Goal: Task Accomplishment & Management: Complete application form

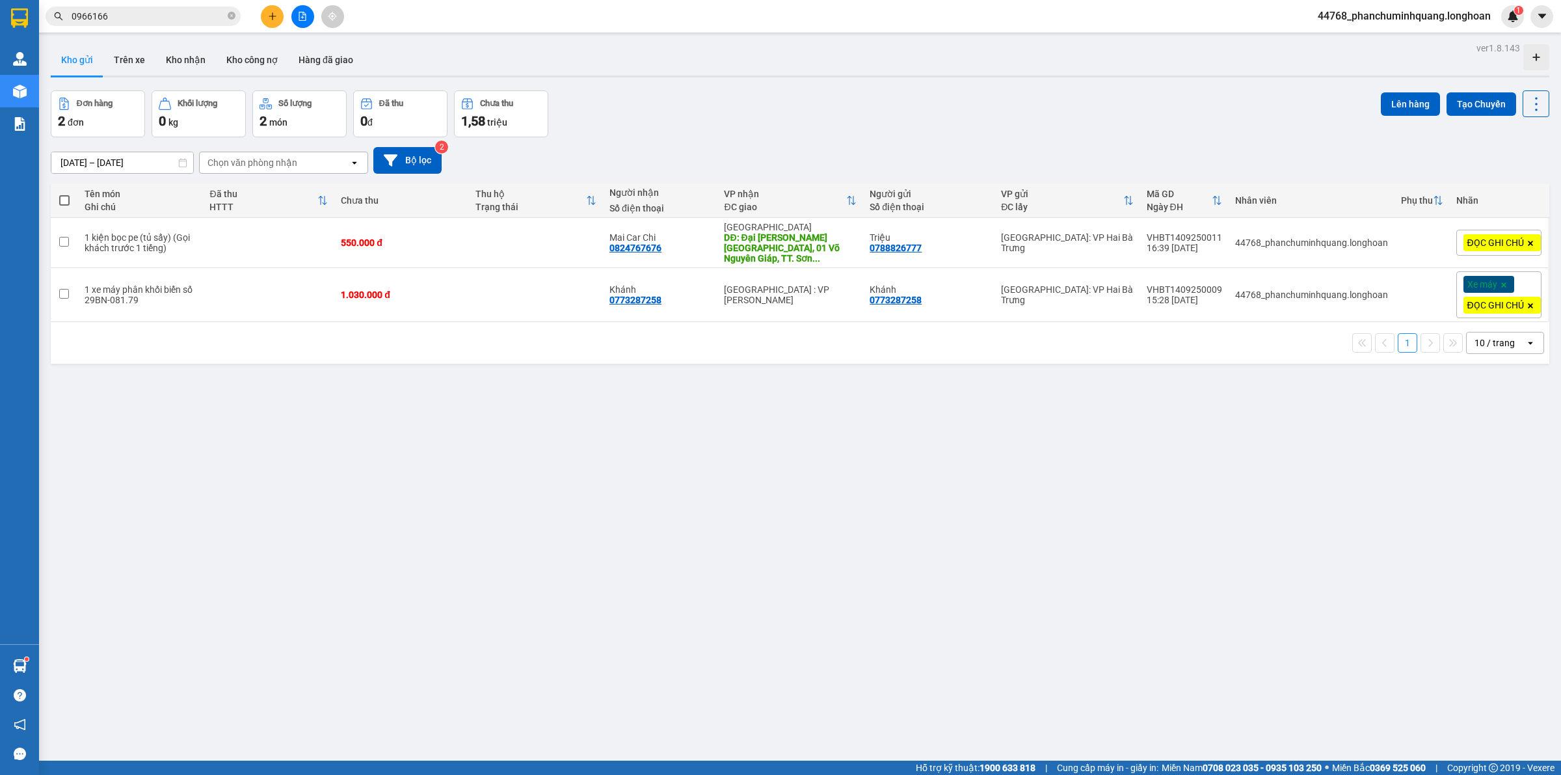
click at [270, 18] on icon "plus" at bounding box center [272, 16] width 9 height 9
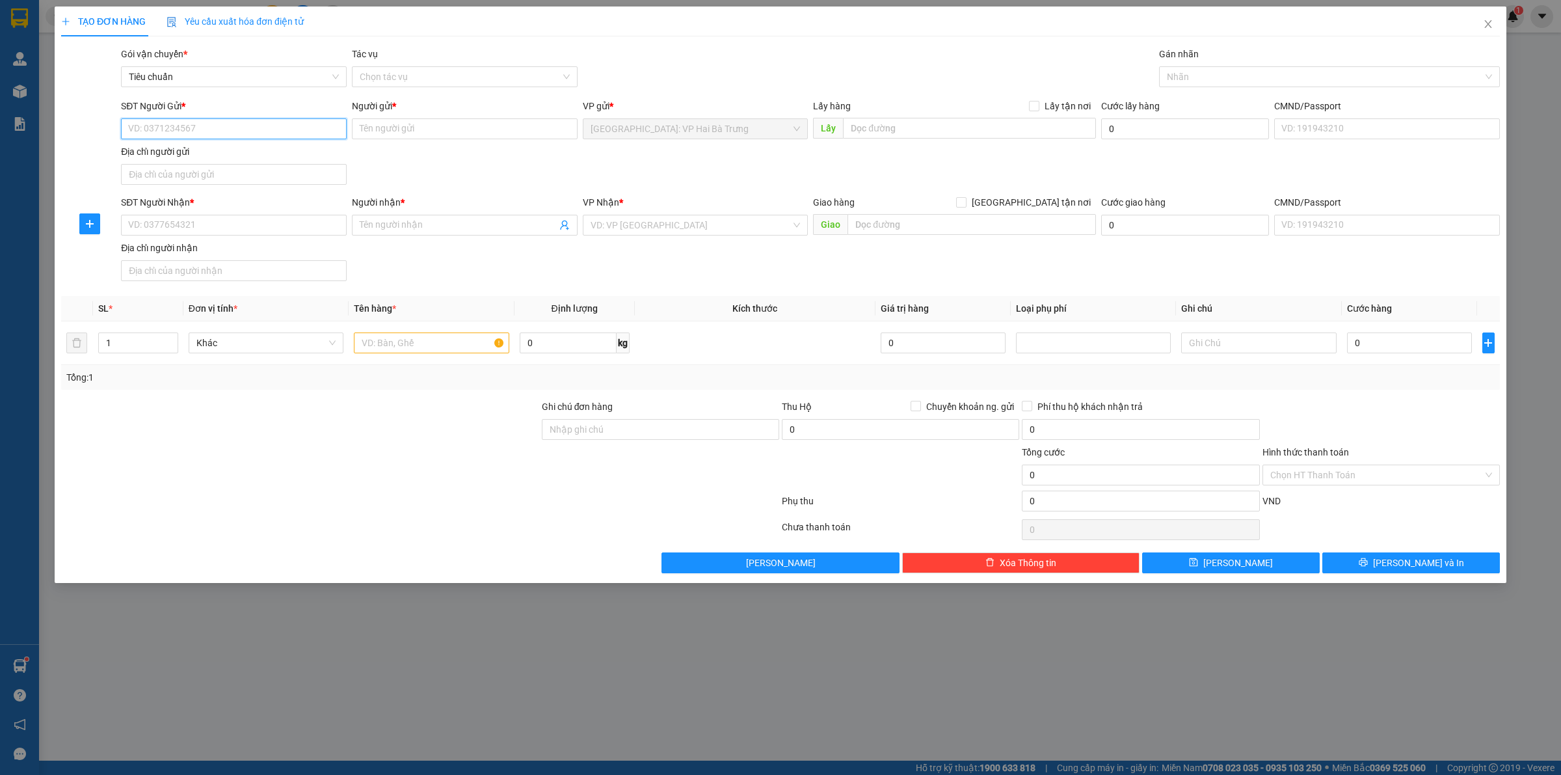
click at [276, 131] on input "SĐT Người Gửi *" at bounding box center [234, 128] width 226 height 21
type input "0943088111"
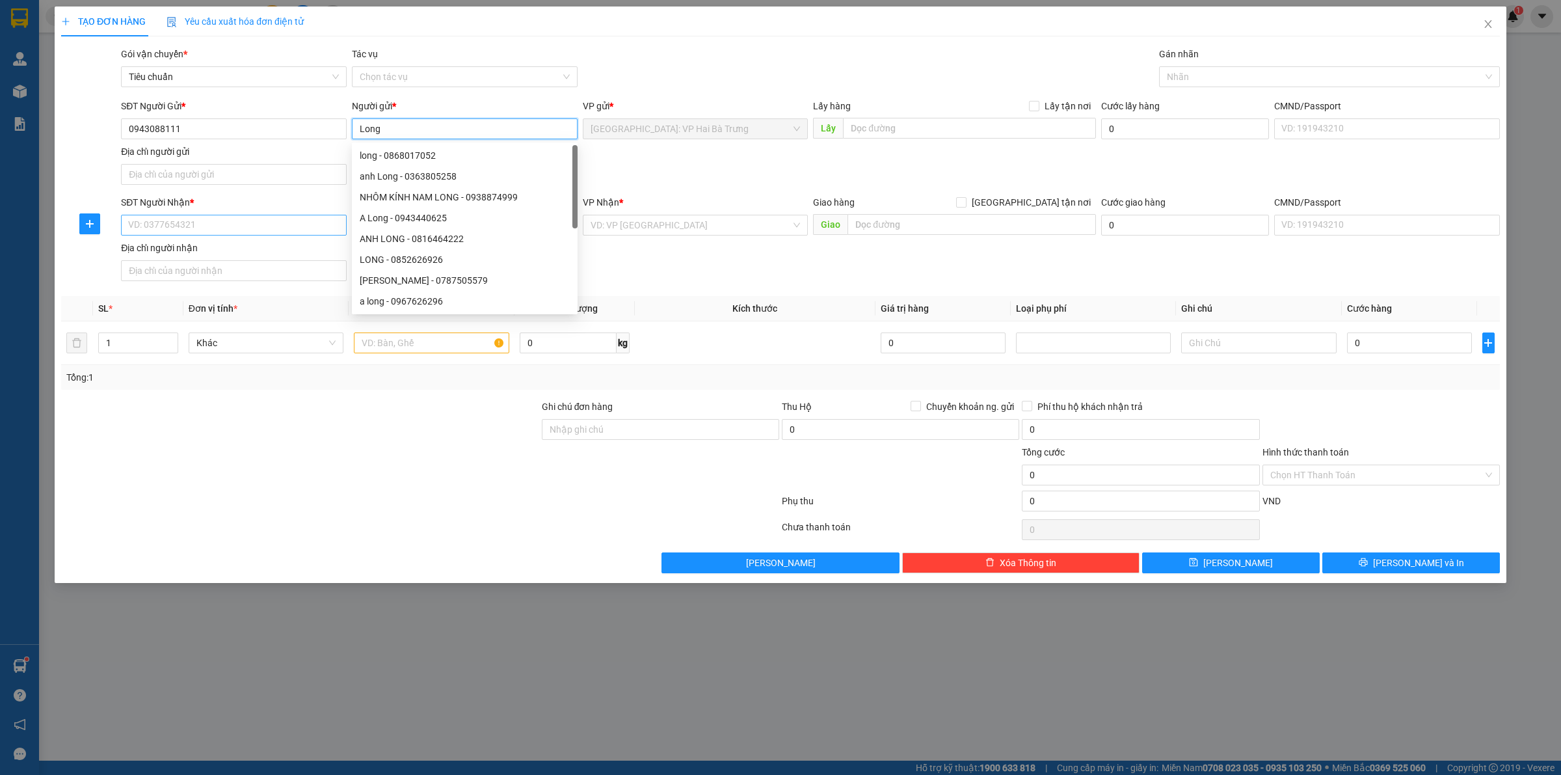
type input "Long"
click at [262, 230] on input "SĐT Người Nhận *" at bounding box center [234, 225] width 226 height 21
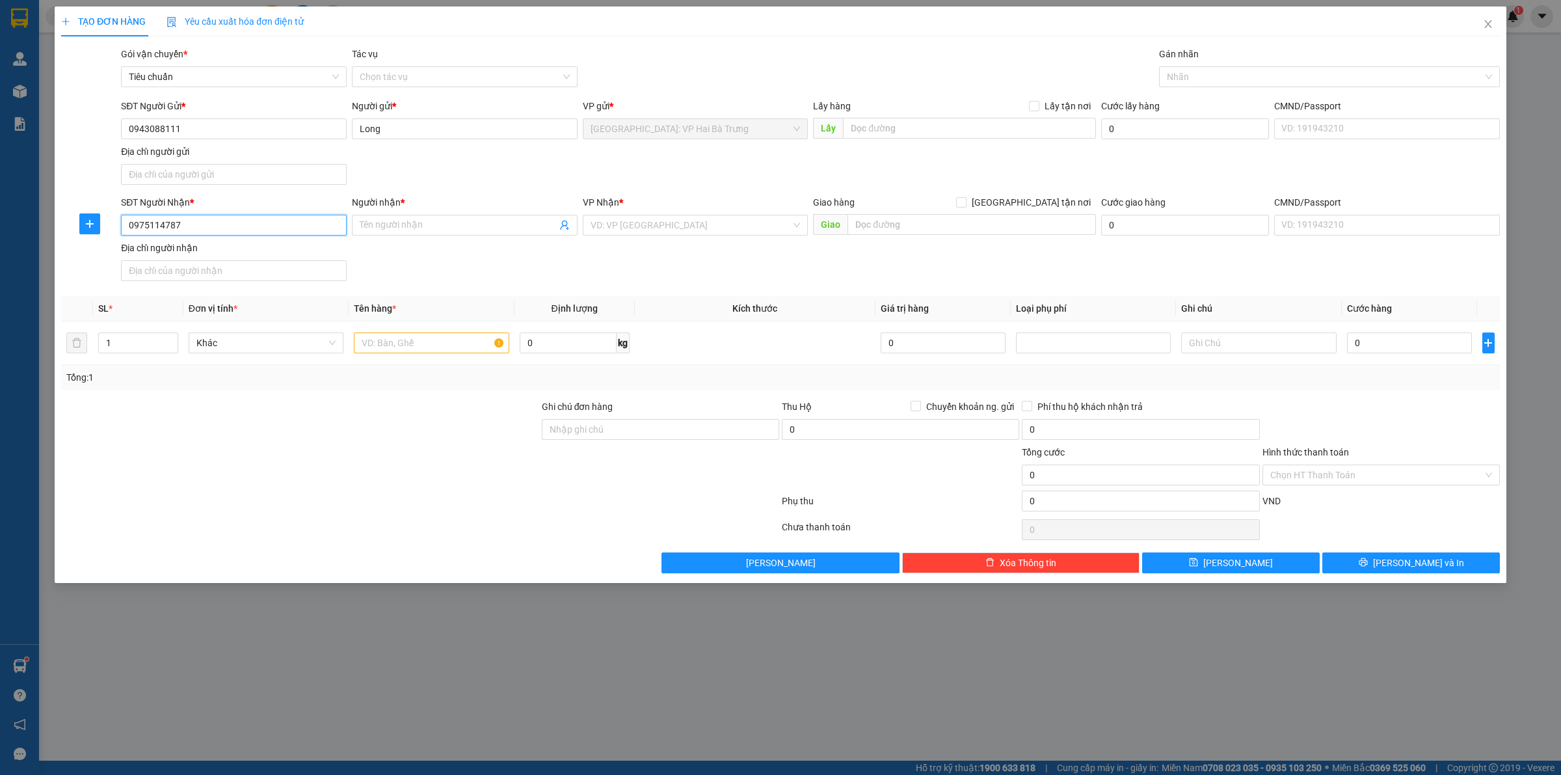
type input "0975114787"
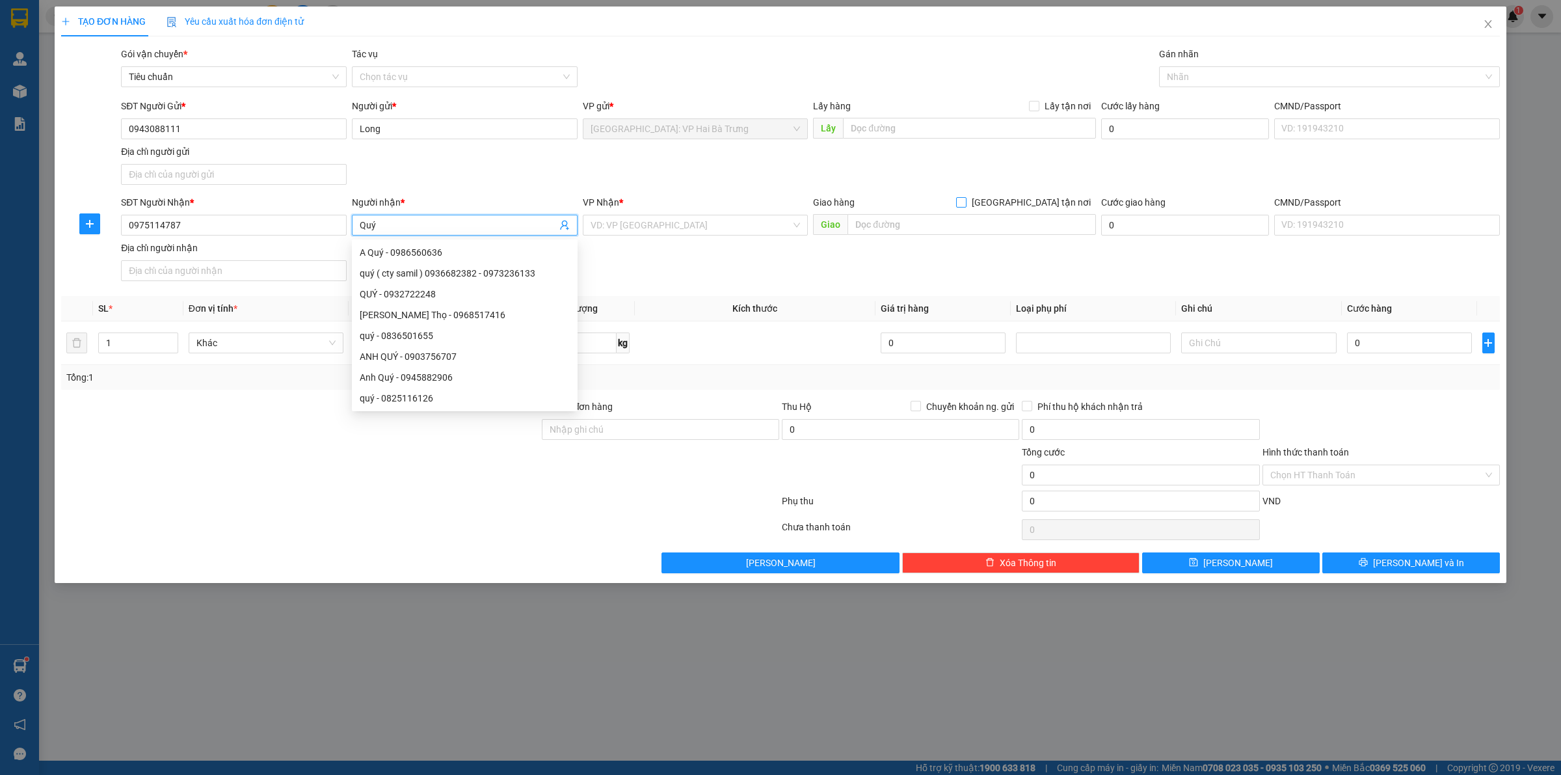
type input "Quý"
click at [965, 202] on input "[GEOGRAPHIC_DATA] tận nơi" at bounding box center [960, 201] width 9 height 9
checkbox input "true"
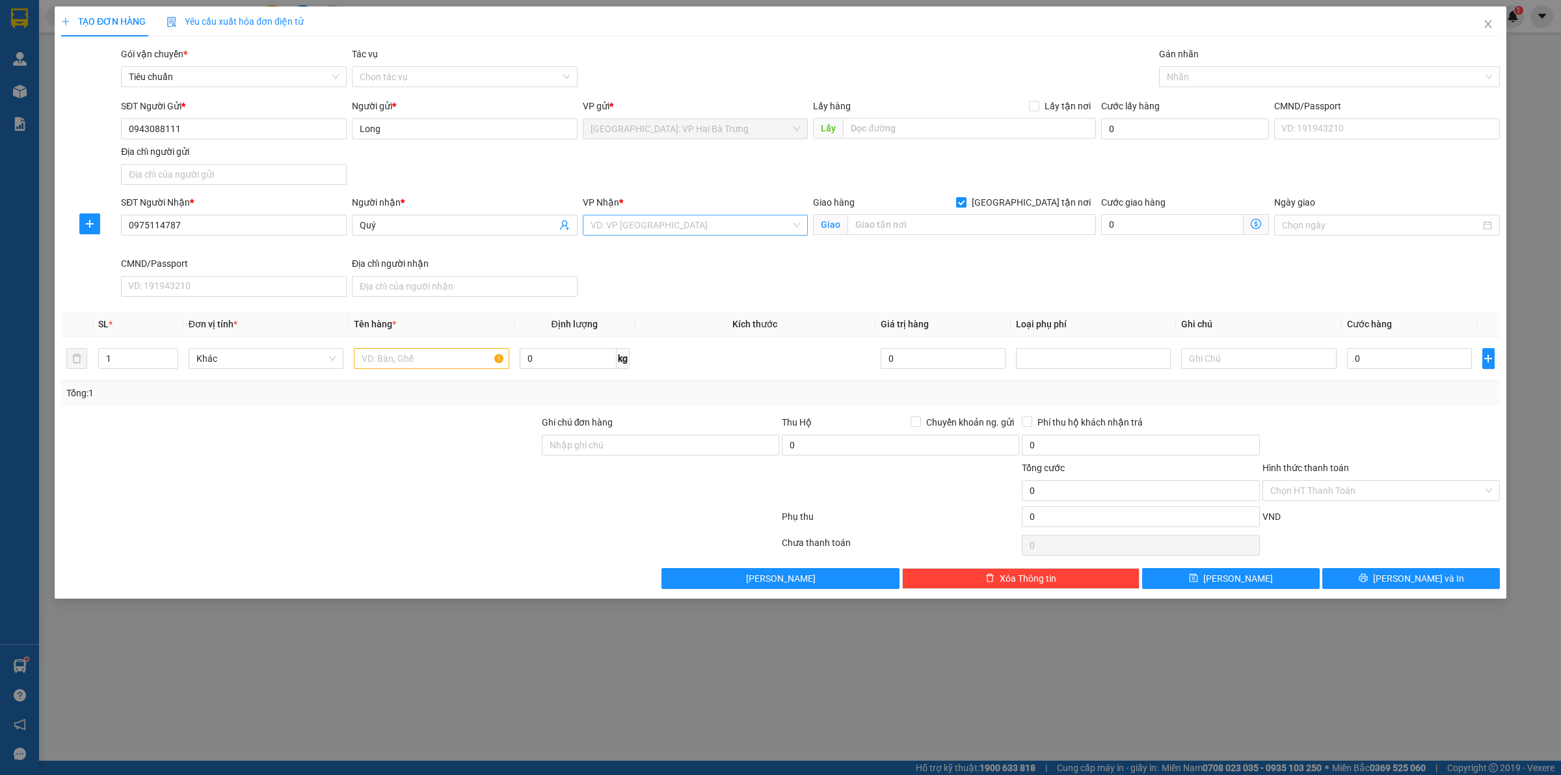
click at [746, 222] on input "search" at bounding box center [691, 225] width 201 height 20
type input "CÂ"
click at [708, 246] on div "Cần Thơ: [PERSON_NAME]" at bounding box center [696, 252] width 210 height 14
click at [1240, 72] on div at bounding box center [1322, 77] width 321 height 16
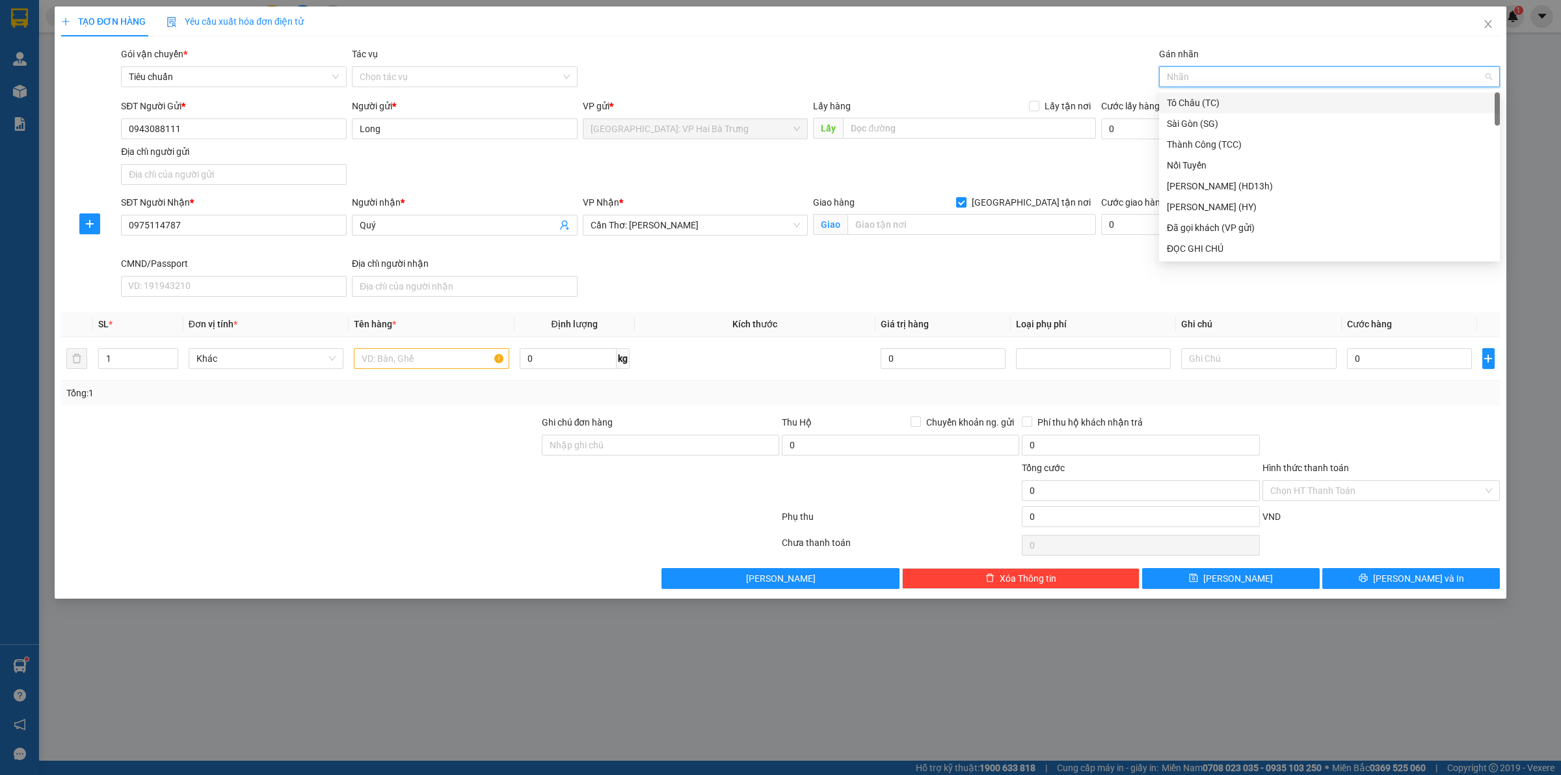
type input "g"
click at [1252, 250] on div "[GEOGRAPHIC_DATA] tận nơi" at bounding box center [1329, 248] width 325 height 14
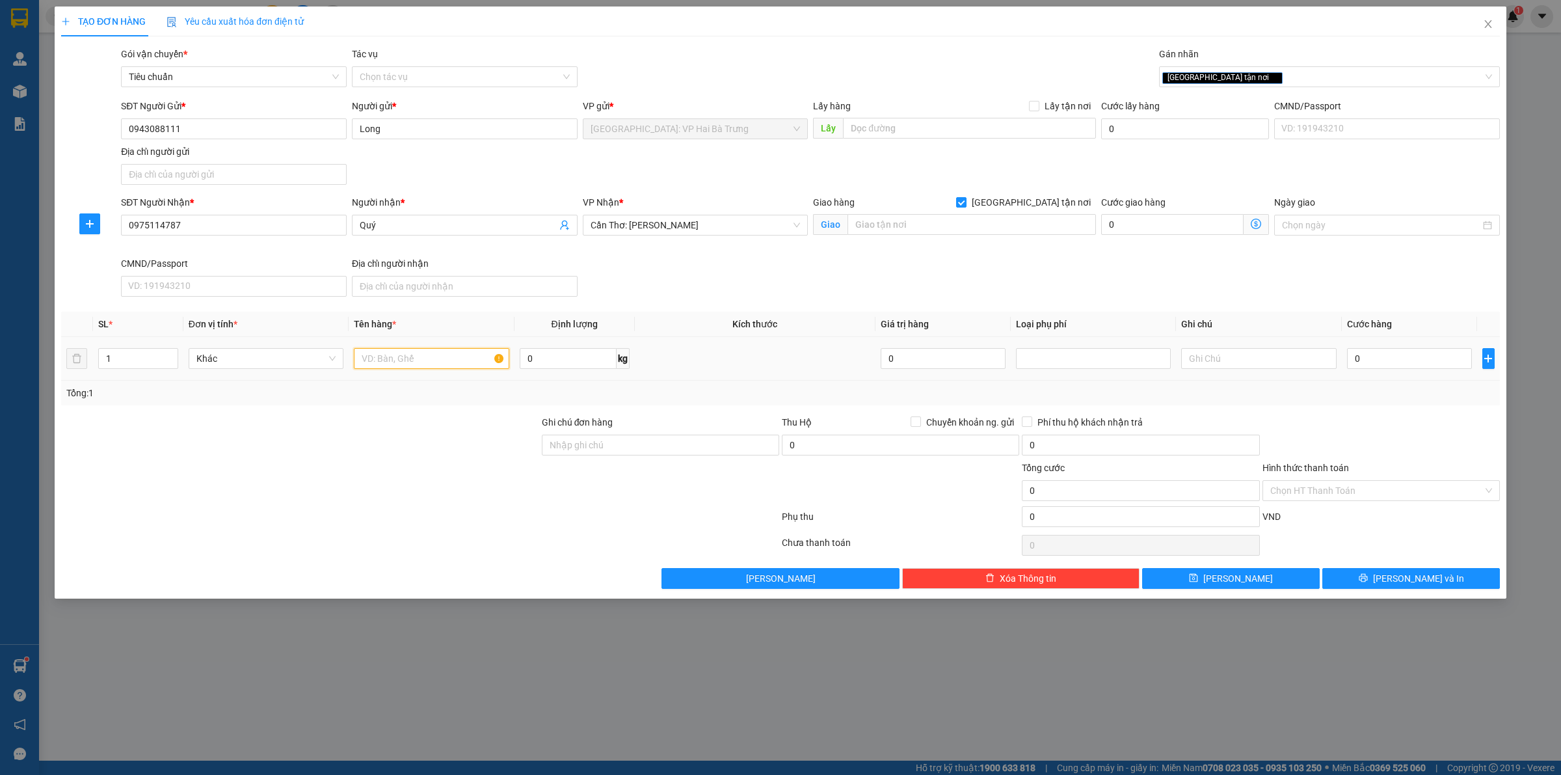
click at [416, 365] on input "text" at bounding box center [431, 358] width 155 height 21
type input "2"
type input "1 kiện giấy"
click at [1383, 352] on input "0" at bounding box center [1409, 358] width 125 height 21
type input "1"
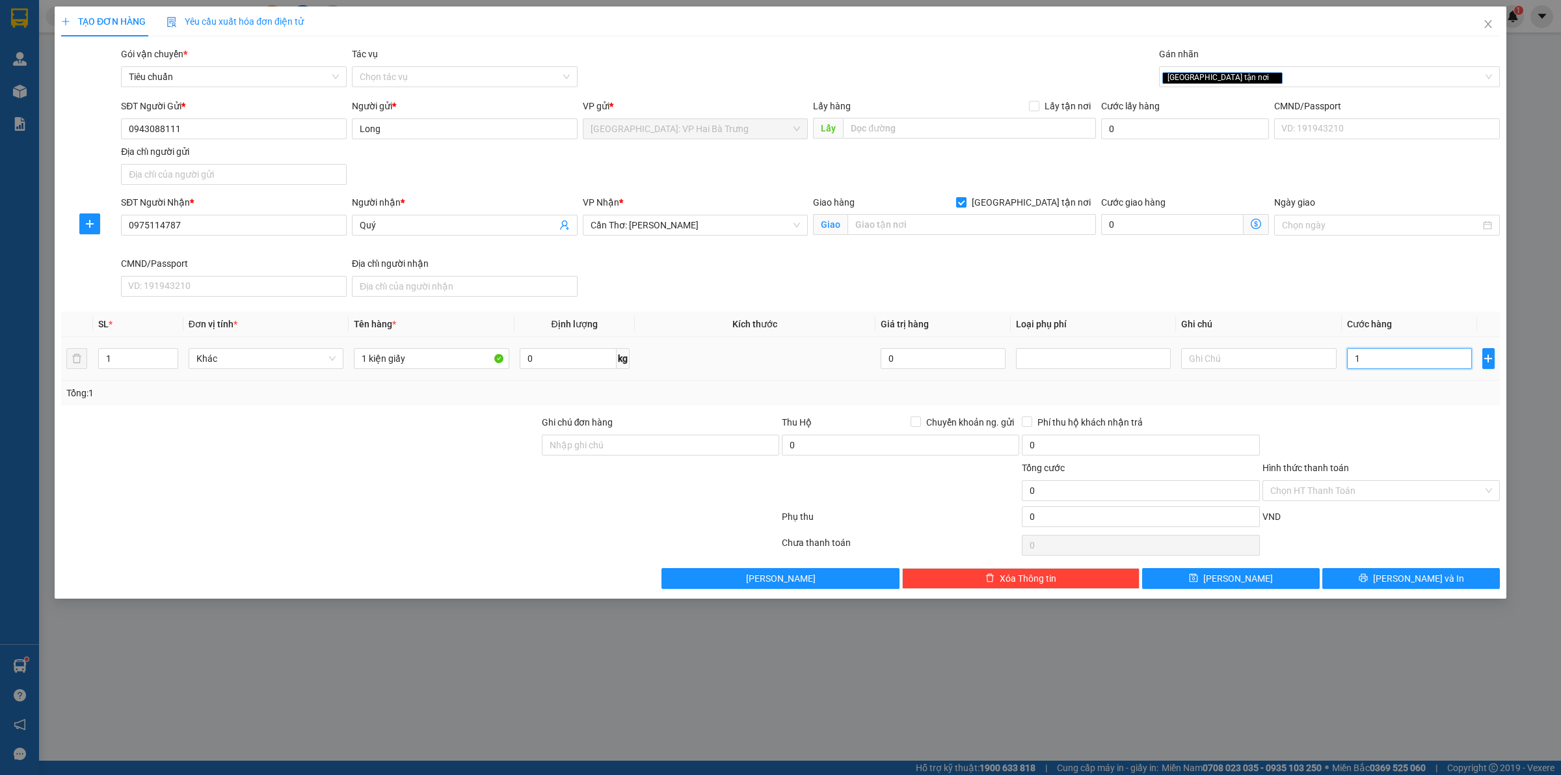
type input "1"
type input "19"
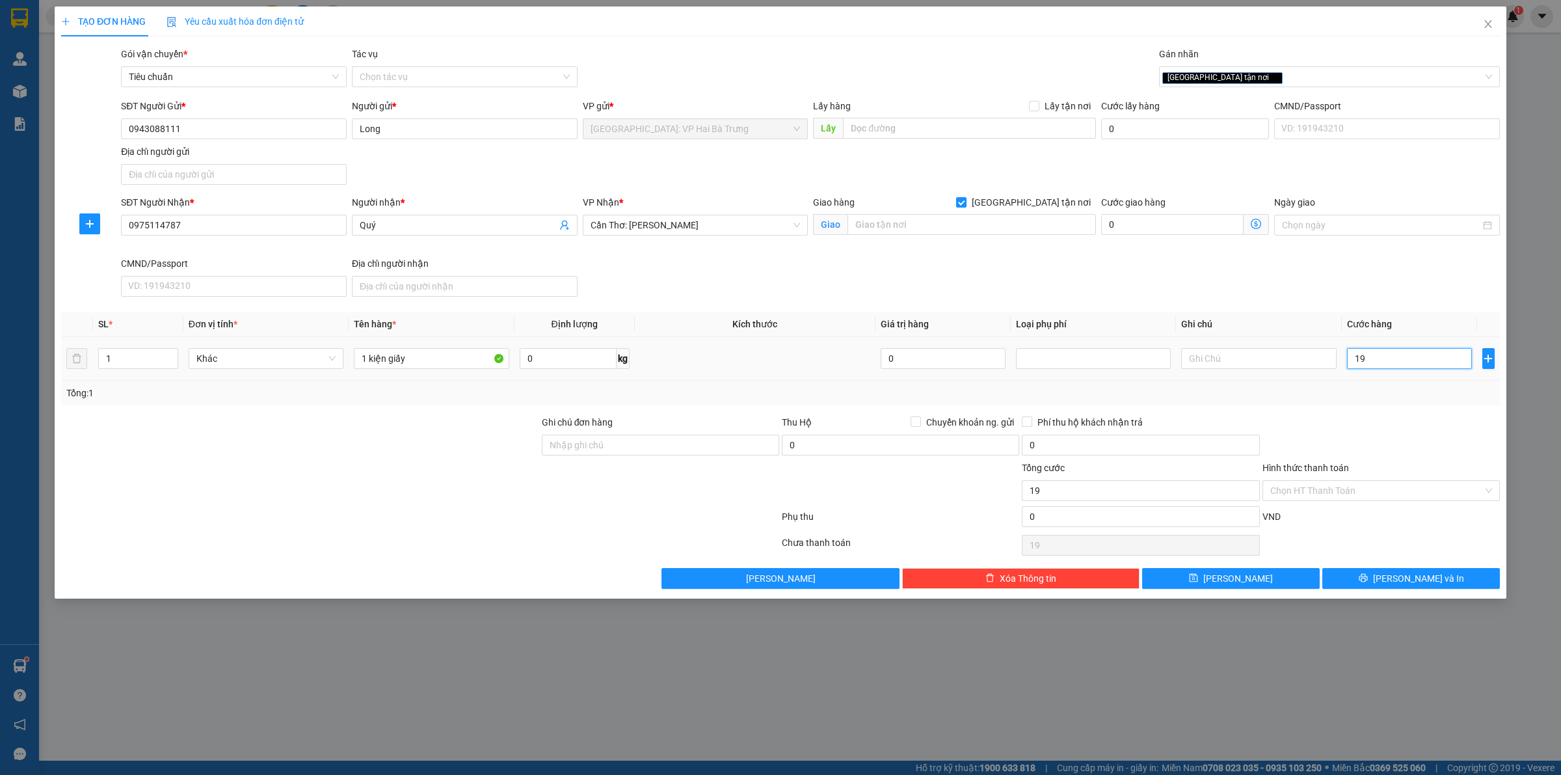
type input "190"
type input "1.900"
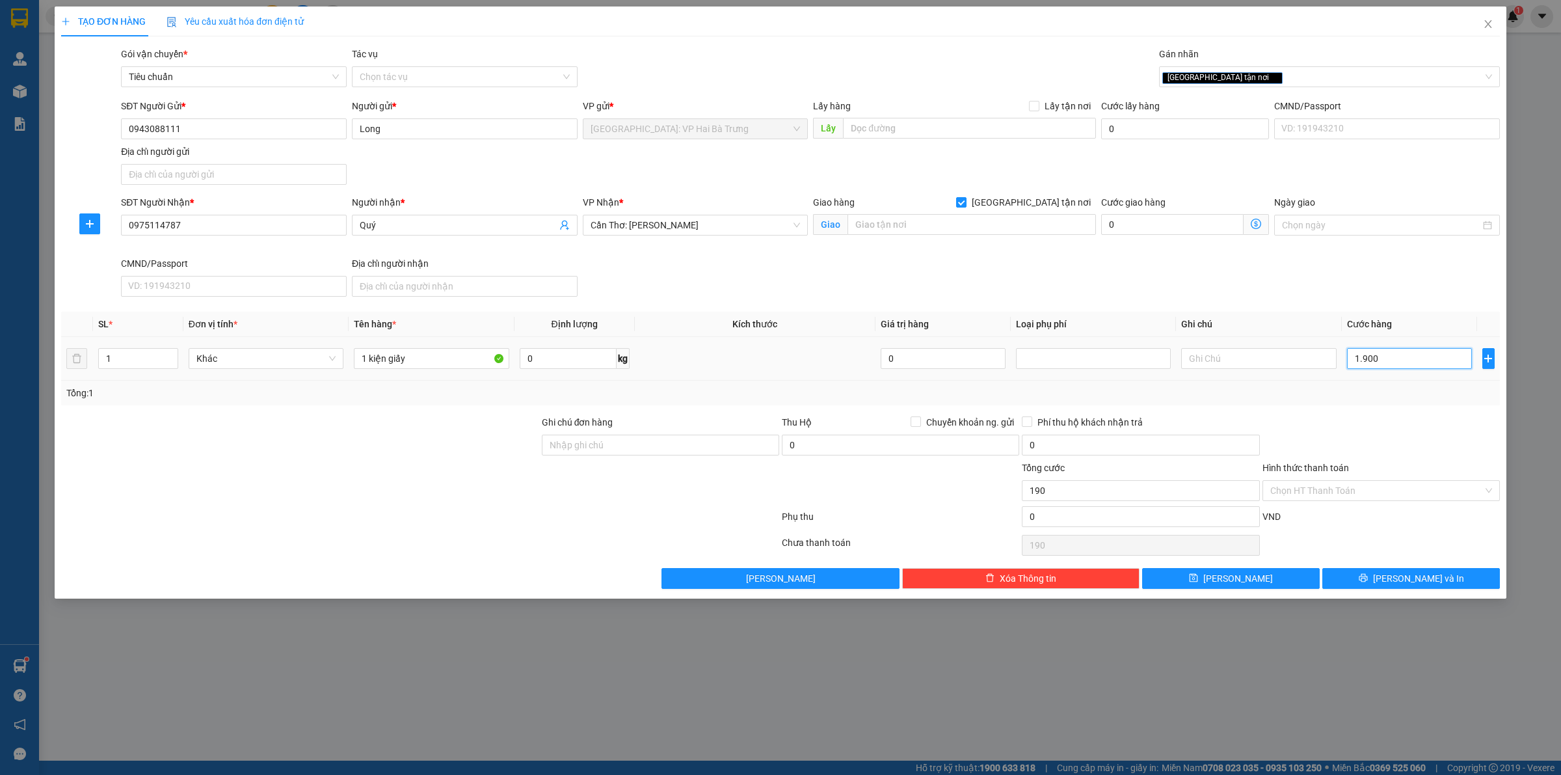
type input "1.900"
type input "19.000"
type input "190.000"
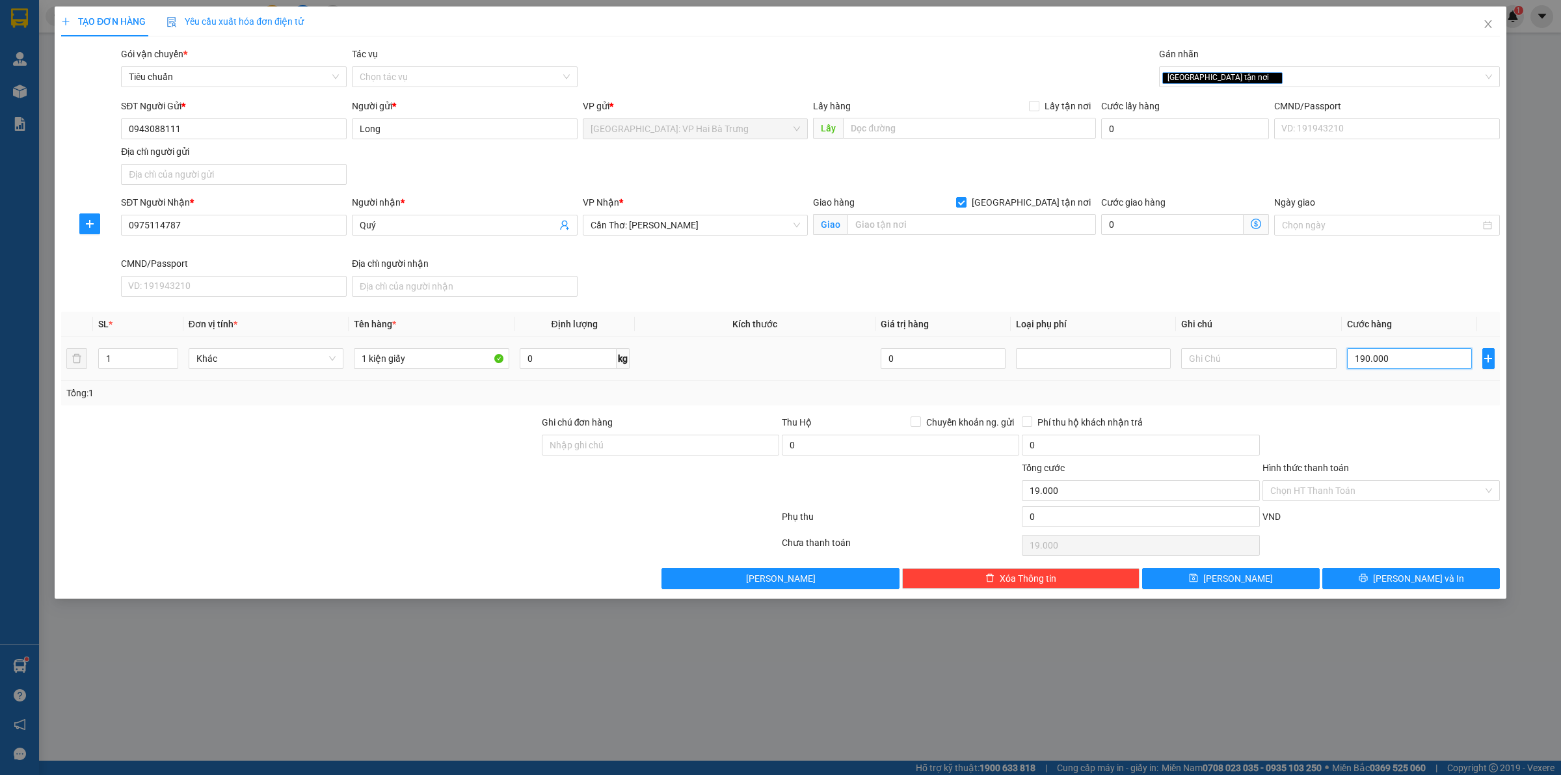
type input "190.000"
click at [937, 234] on input "text" at bounding box center [971, 224] width 248 height 21
click at [971, 230] on input "text" at bounding box center [971, 224] width 248 height 21
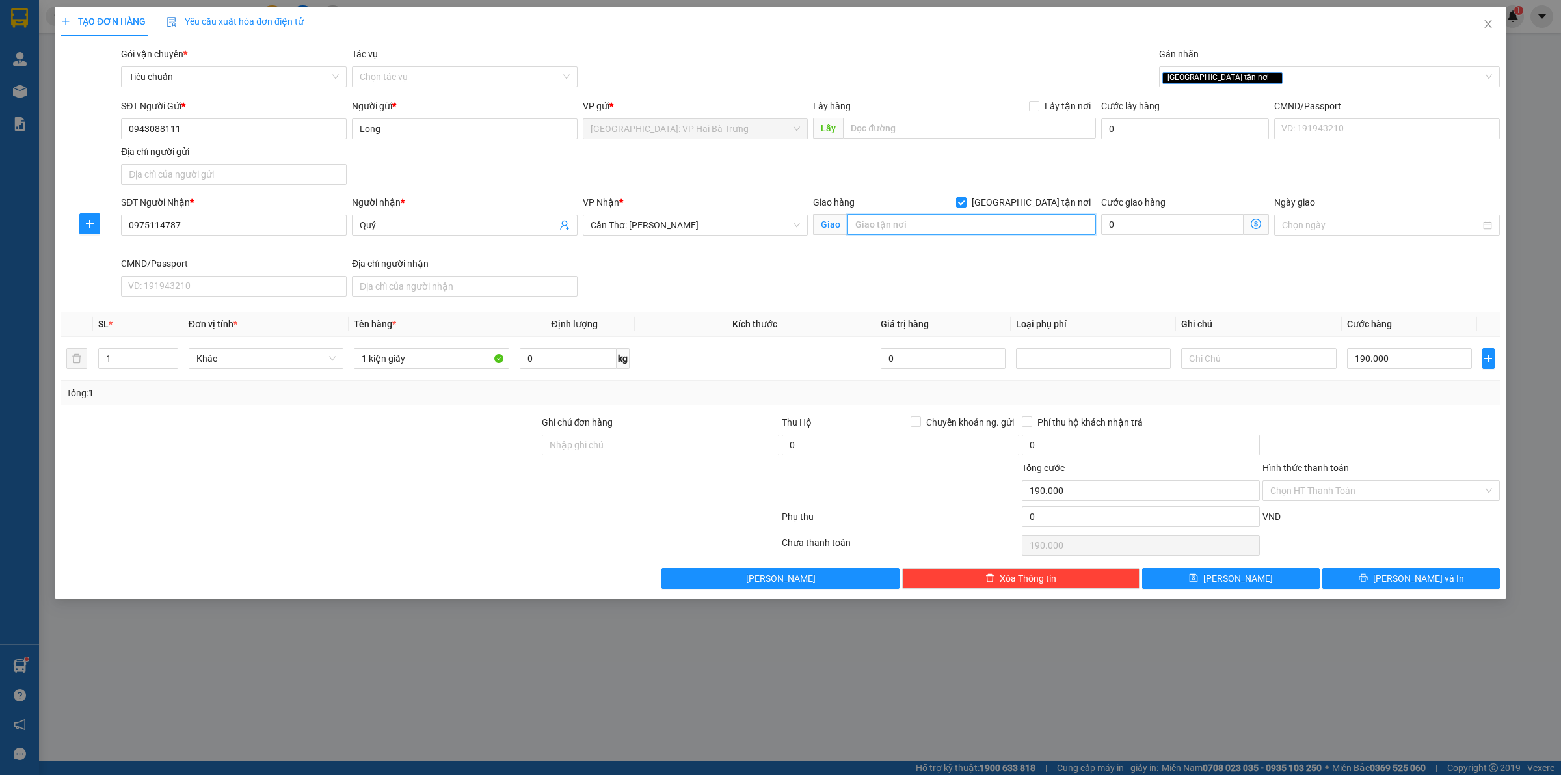
click at [971, 230] on input "text" at bounding box center [971, 224] width 248 height 21
click at [957, 228] on input "text" at bounding box center [971, 224] width 248 height 21
click at [976, 219] on input "hoà đông, hoà lợi, cao lãnh" at bounding box center [971, 224] width 248 height 21
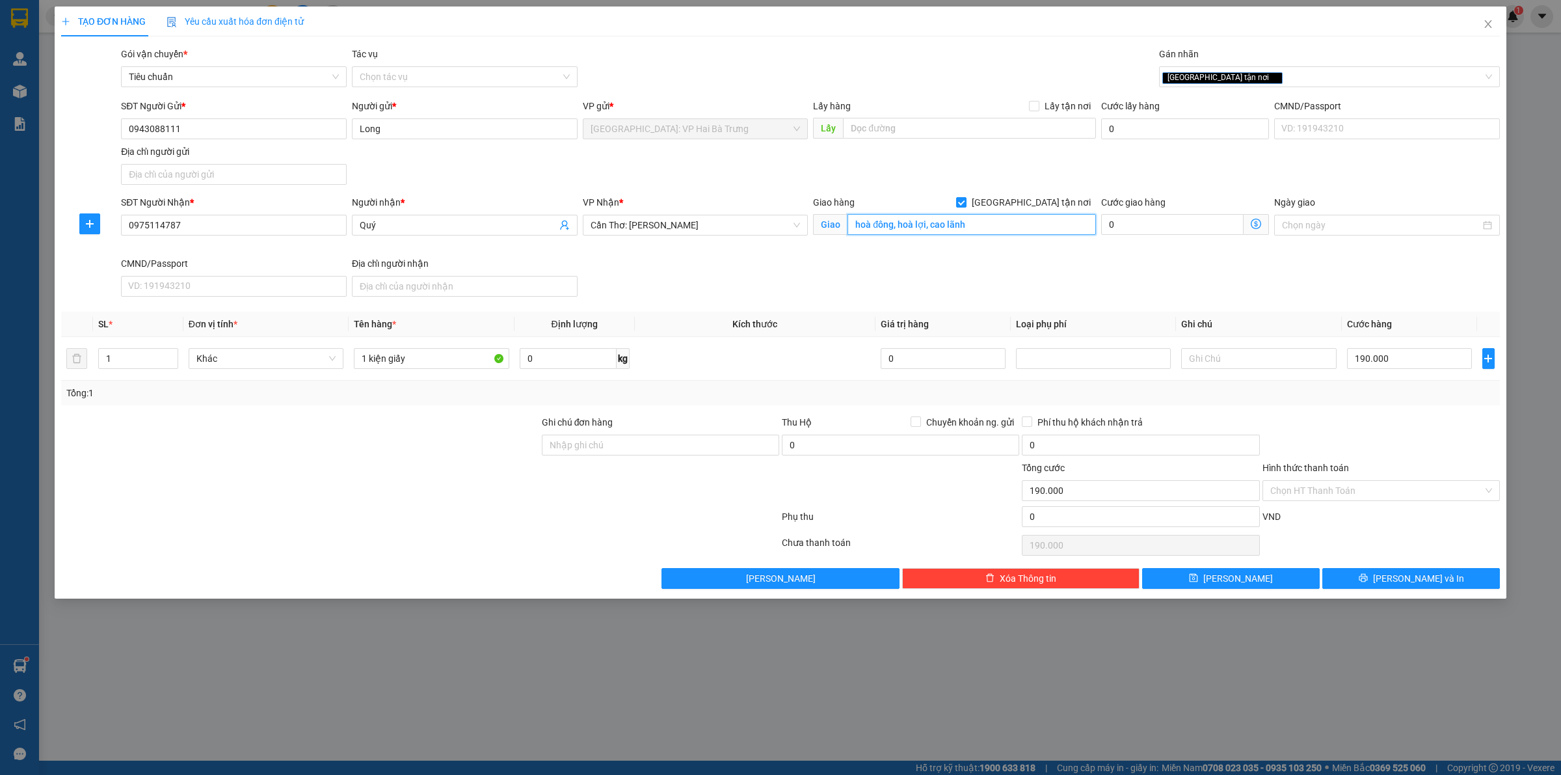
click at [997, 223] on input "hoà đông, hoà lợi, cao lãnh" at bounding box center [971, 224] width 248 height 21
paste input "Bảo Tàng Đồng Tháp - Cơ sở 2"
click at [1015, 230] on input "Bảo Tàng Đồng Tháp - Cơ sở 2," at bounding box center [971, 224] width 248 height 21
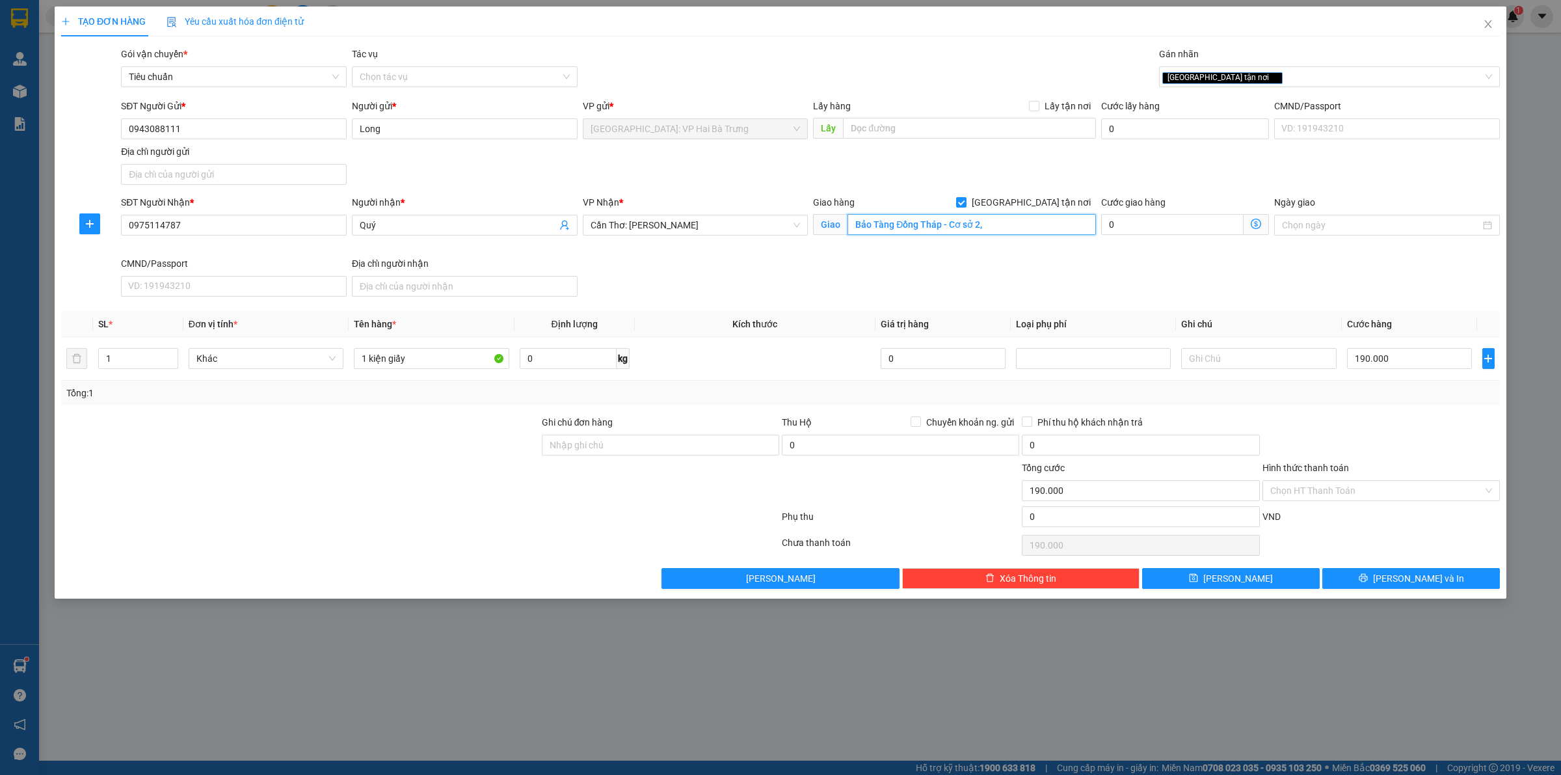
paste input "[STREET_ADDRESS][PERSON_NAME]"
drag, startPoint x: 1047, startPoint y: 225, endPoint x: 1229, endPoint y: 224, distance: 182.1
click at [1229, 224] on div "SĐT Người Nhận * 0975114787 Người nhận * Quý VP Nhận * Cần Thơ: Kho Ninh Kiều G…" at bounding box center [810, 248] width 1384 height 107
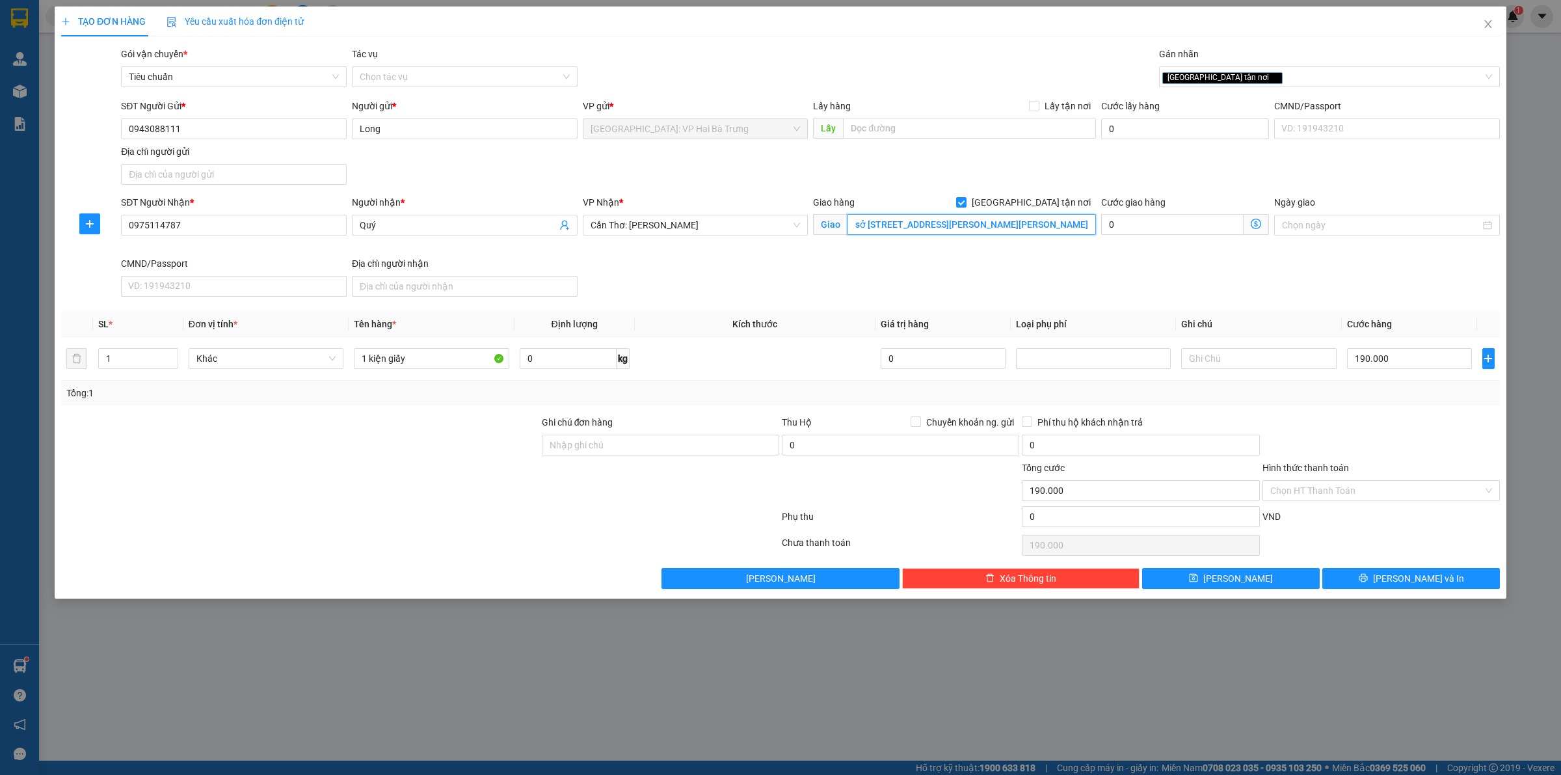
type input "Bảo Tàng Đồng Tháp - Cơ sở [STREET_ADDRESS][PERSON_NAME][PERSON_NAME]"
click at [1380, 583] on button "[PERSON_NAME] và In" at bounding box center [1411, 578] width 178 height 21
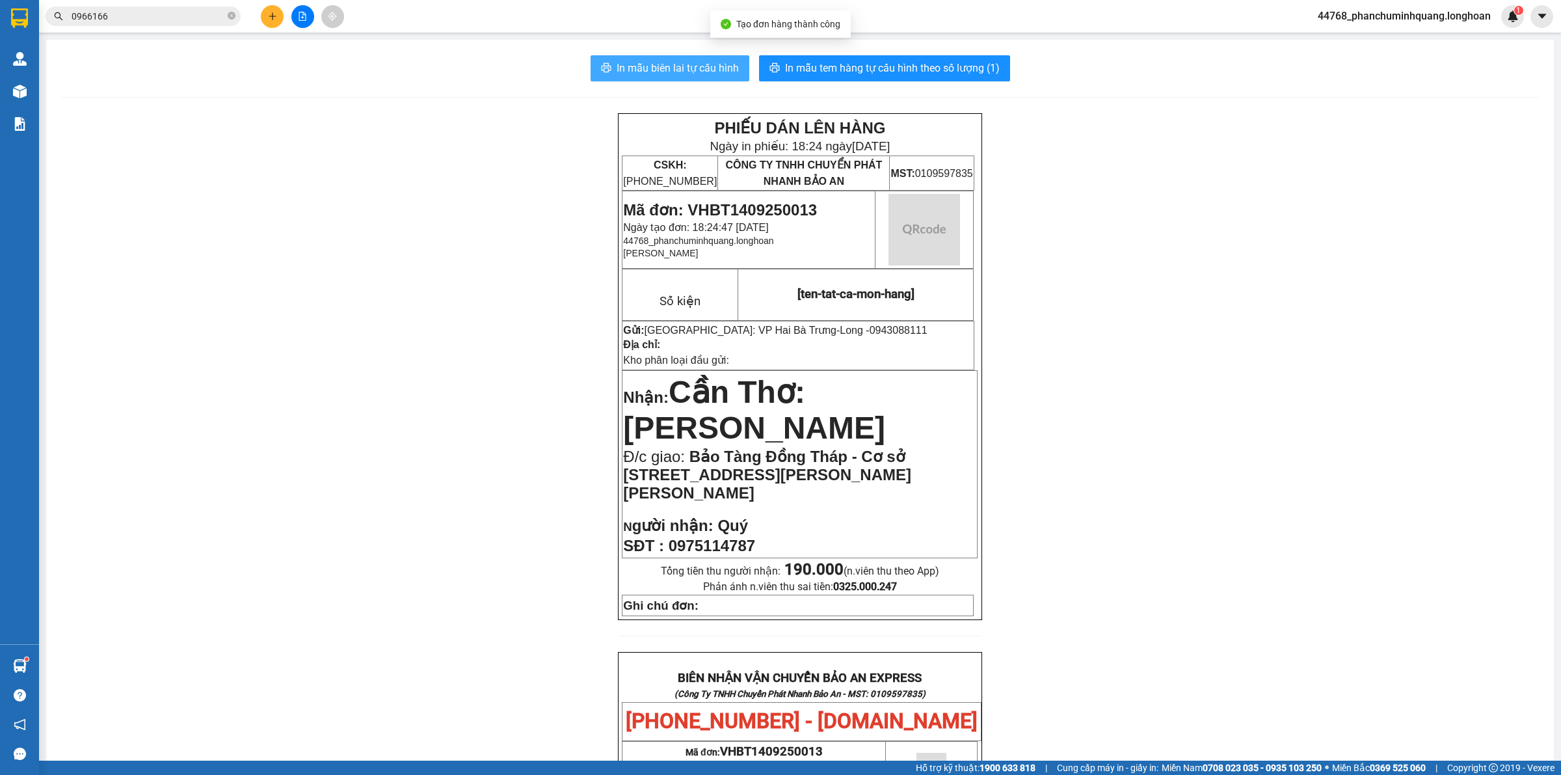
click at [628, 68] on span "In mẫu biên lai tự cấu hình" at bounding box center [678, 68] width 122 height 16
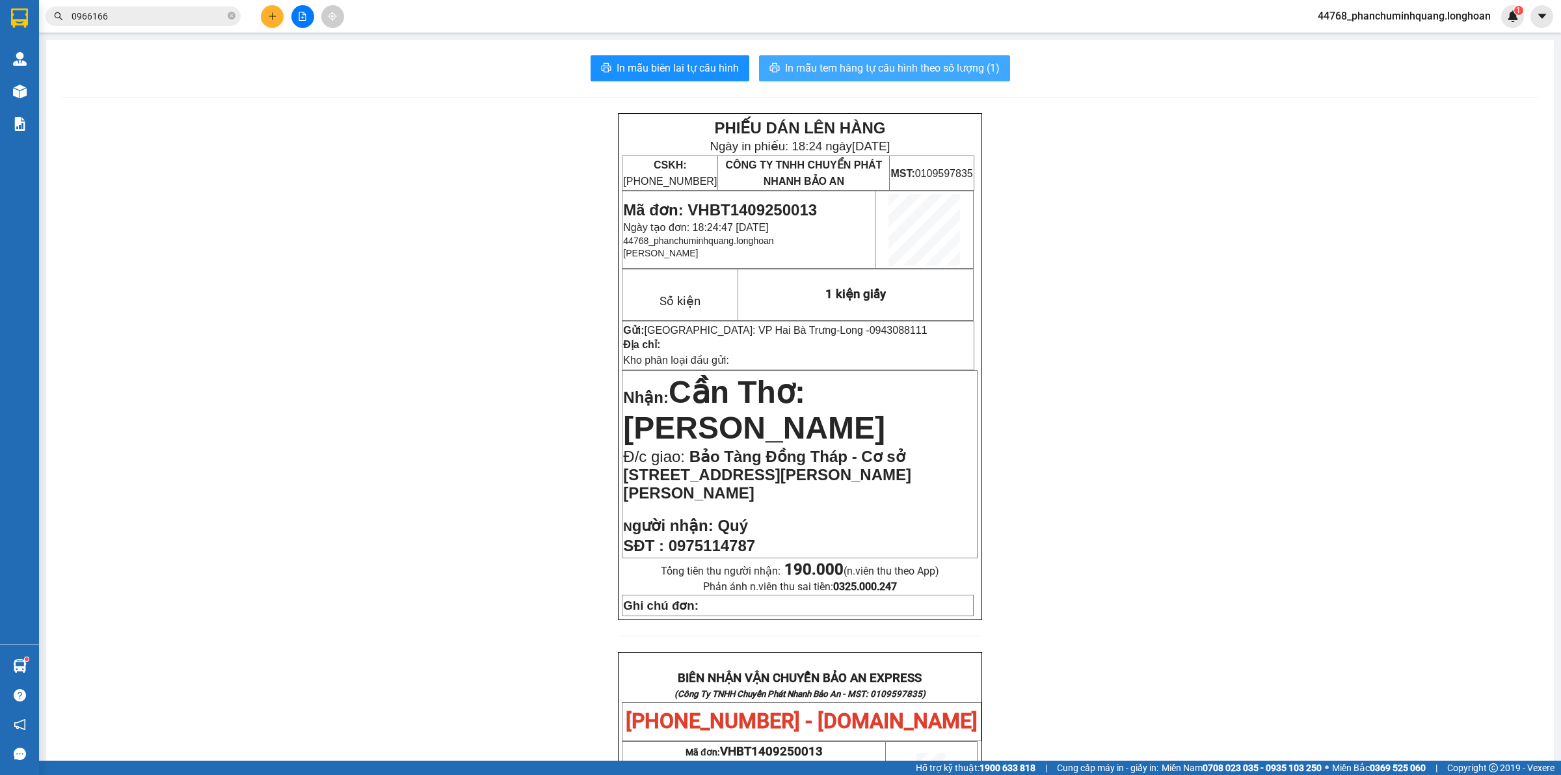
click at [887, 66] on span "In mẫu tem hàng tự cấu hình theo số lượng (1)" at bounding box center [892, 68] width 215 height 16
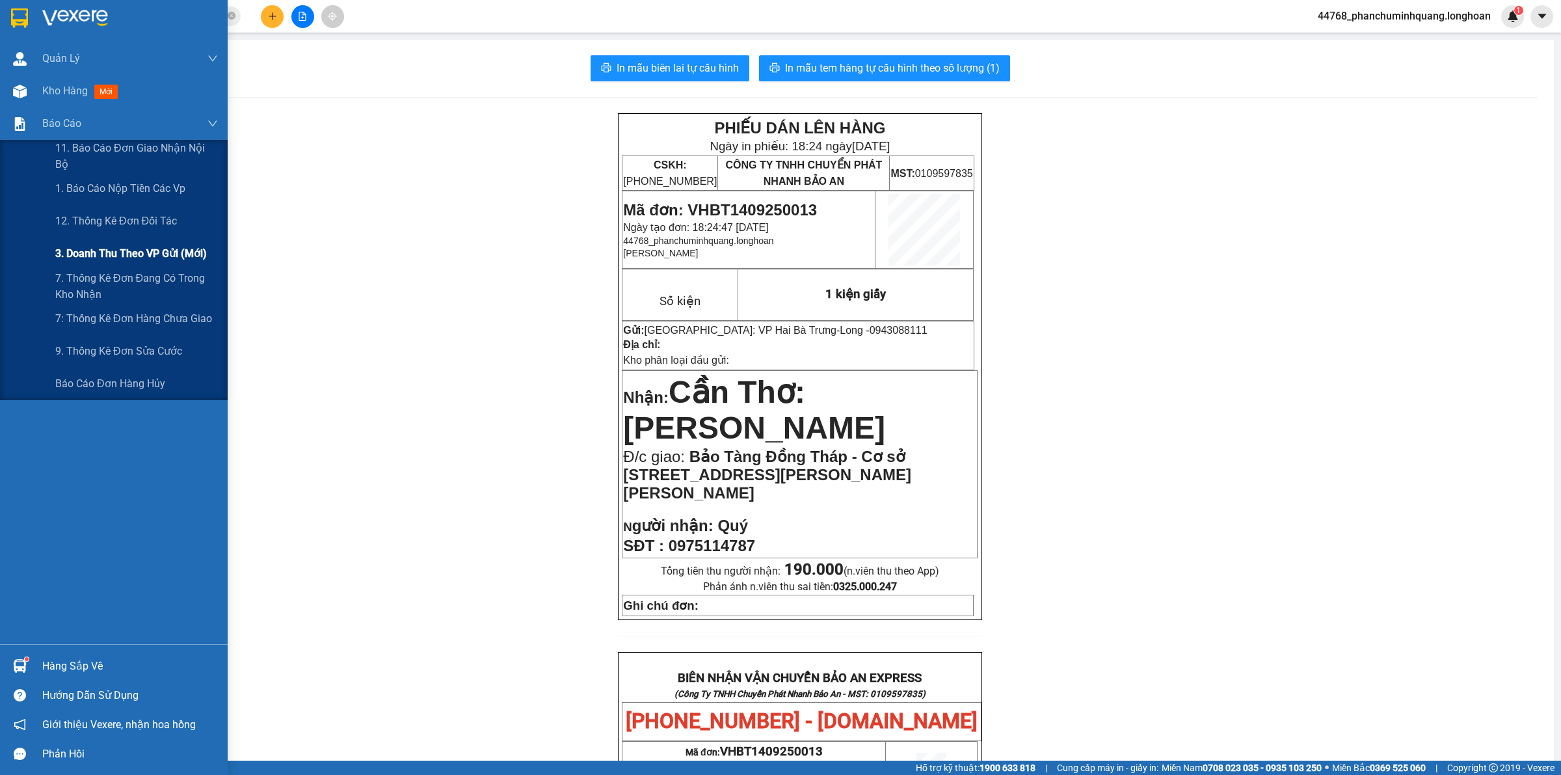
click at [103, 243] on div "3. Doanh Thu theo VP Gửi (mới)" at bounding box center [136, 253] width 163 height 33
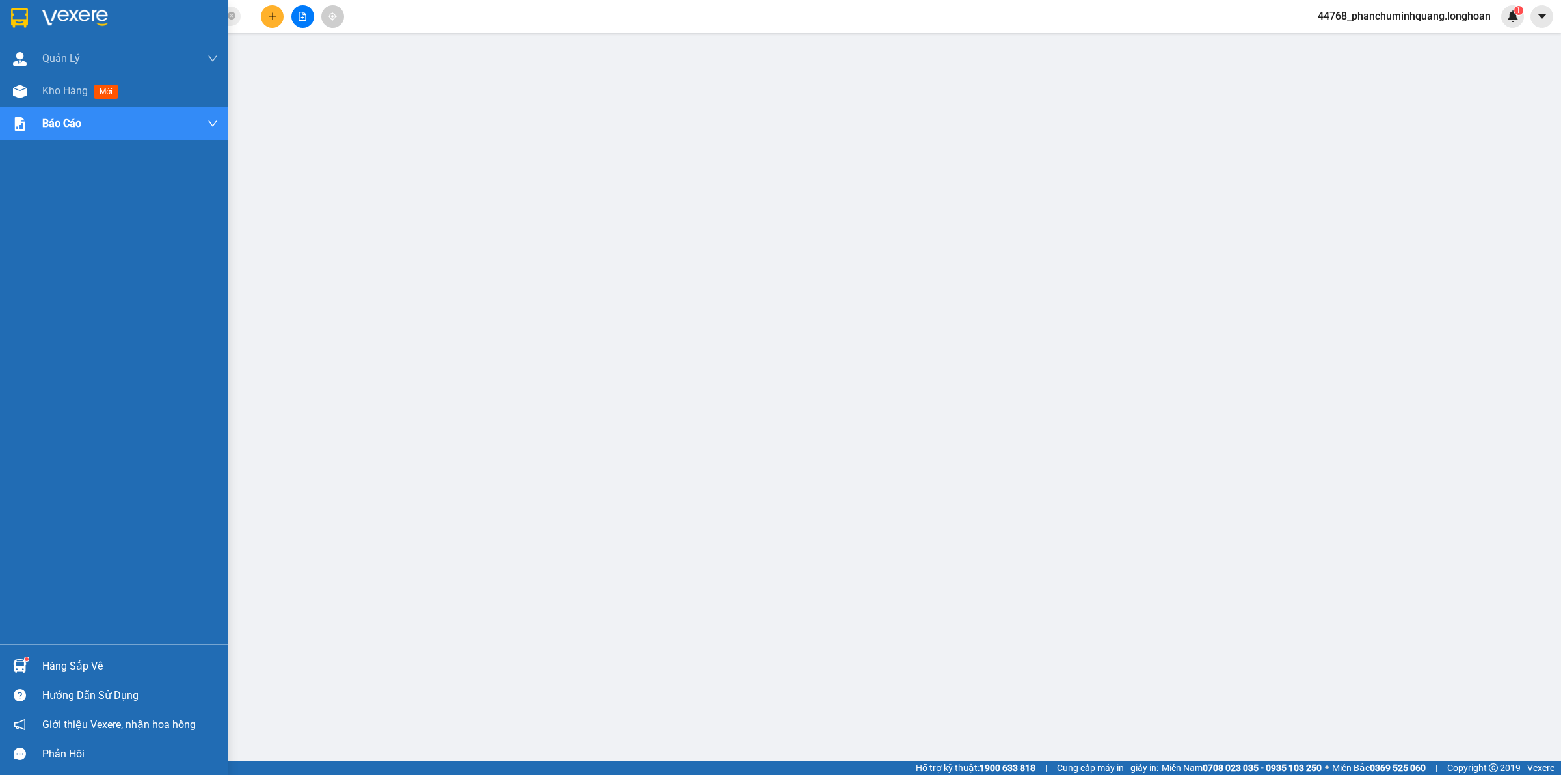
click at [33, 18] on div at bounding box center [114, 21] width 228 height 42
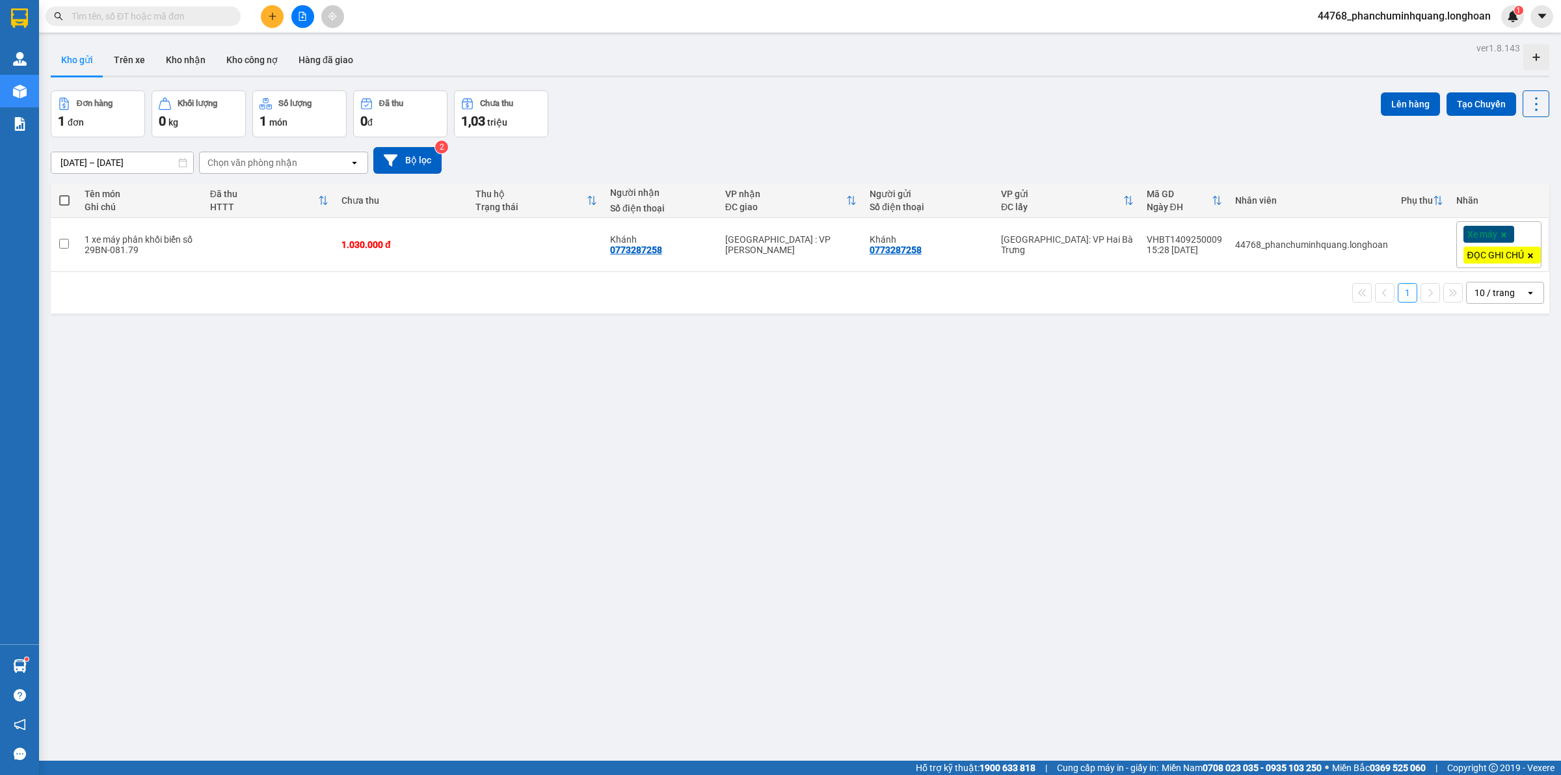
click at [271, 13] on icon "plus" at bounding box center [272, 16] width 9 height 9
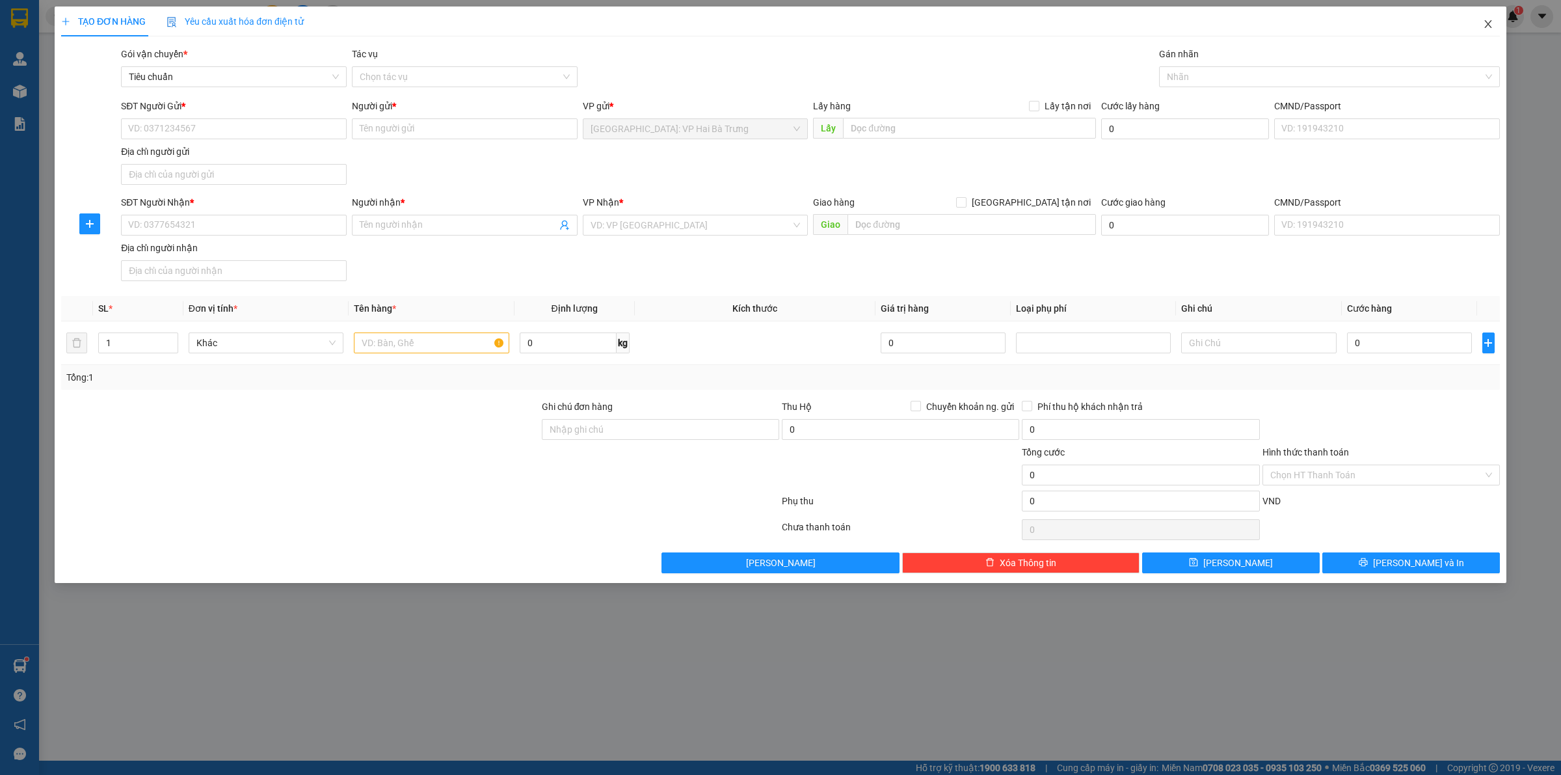
click at [1487, 26] on icon "close" at bounding box center [1487, 24] width 7 height 8
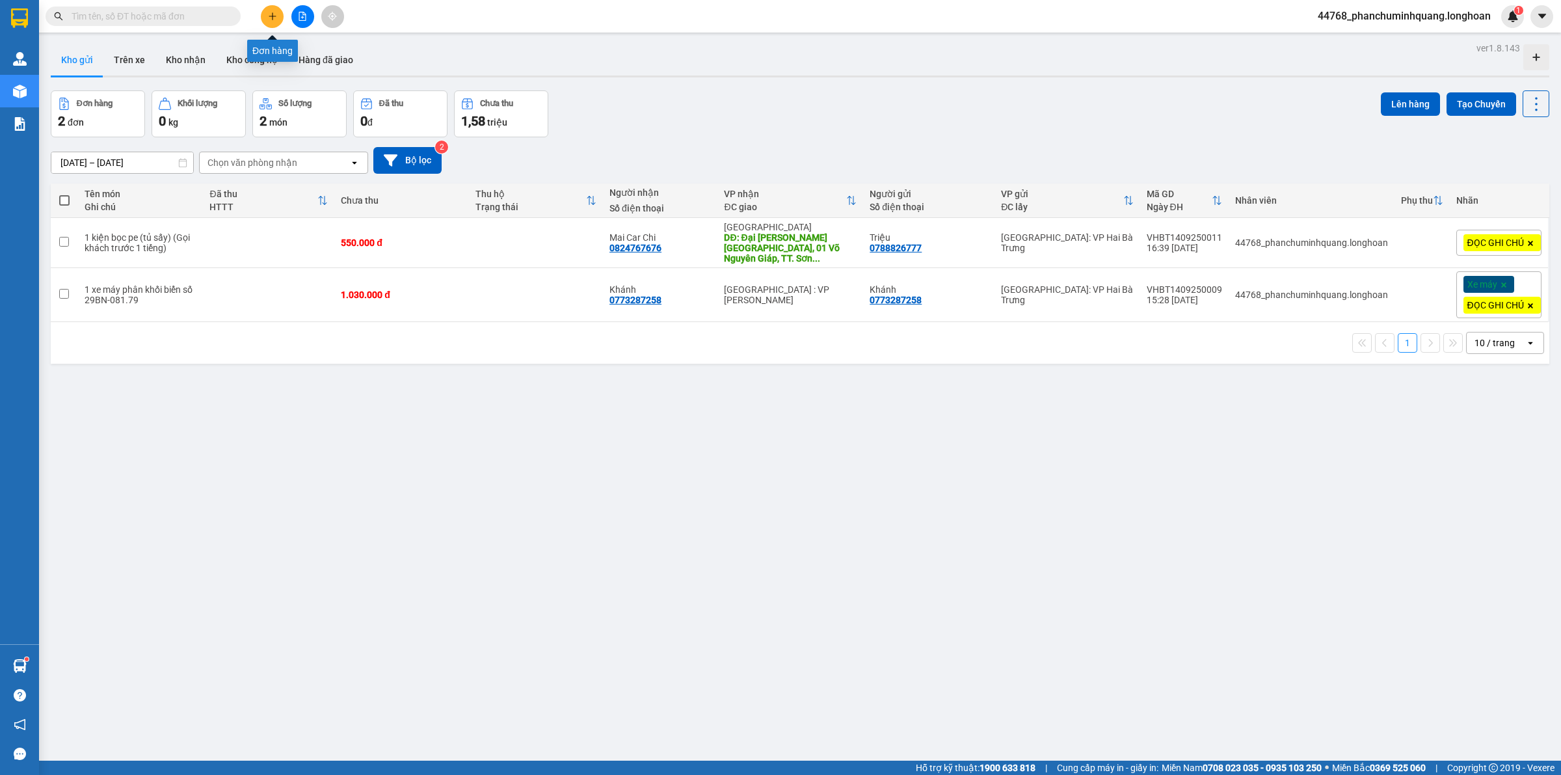
click at [272, 18] on icon "plus" at bounding box center [272, 15] width 1 height 7
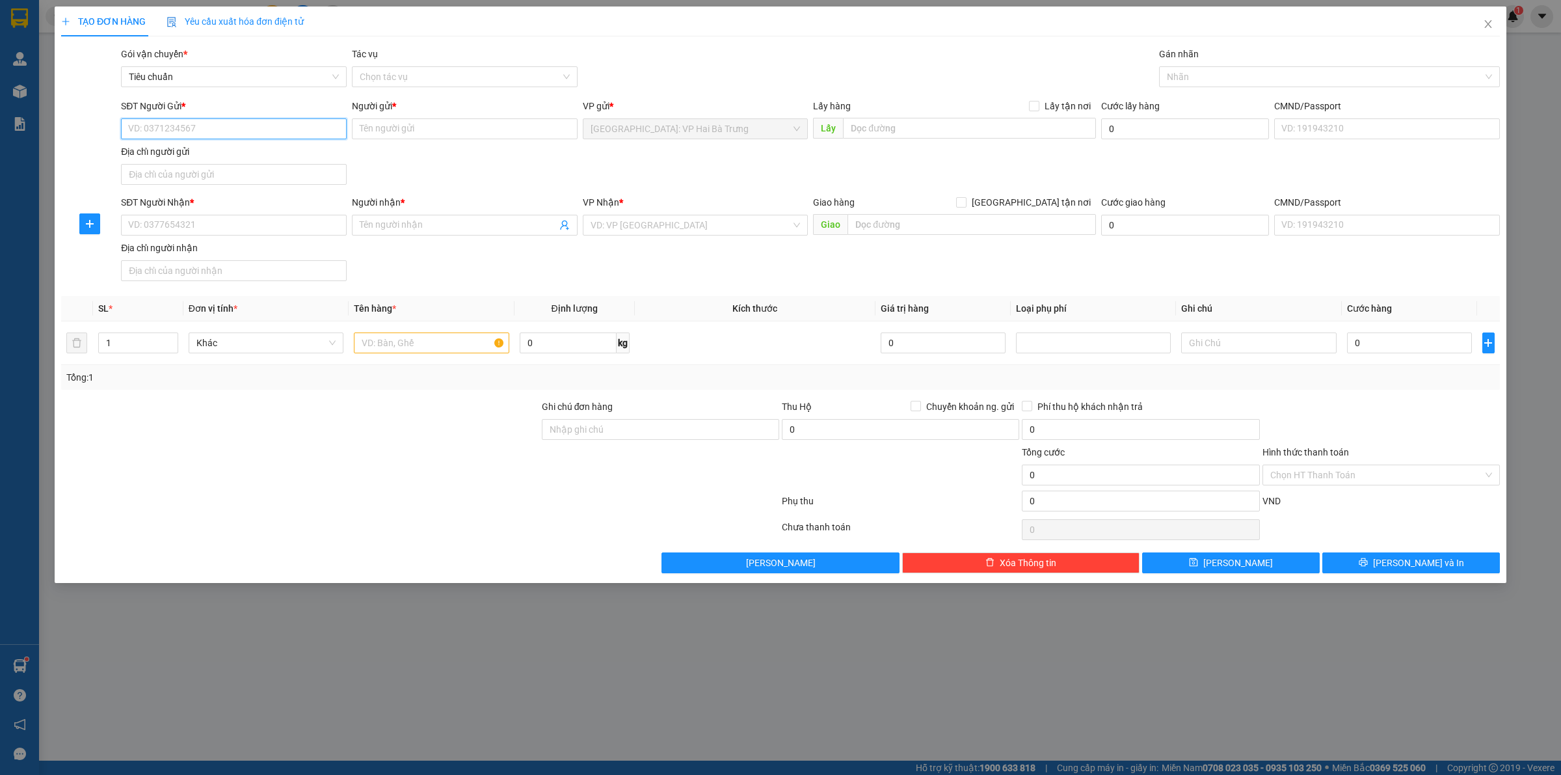
click at [325, 135] on input "SĐT Người Gửi *" at bounding box center [234, 128] width 226 height 21
type input "0967969668"
type input "QUỲNH"
type input "0967969668"
click at [173, 223] on input "SĐT Người Nhận *" at bounding box center [234, 225] width 226 height 21
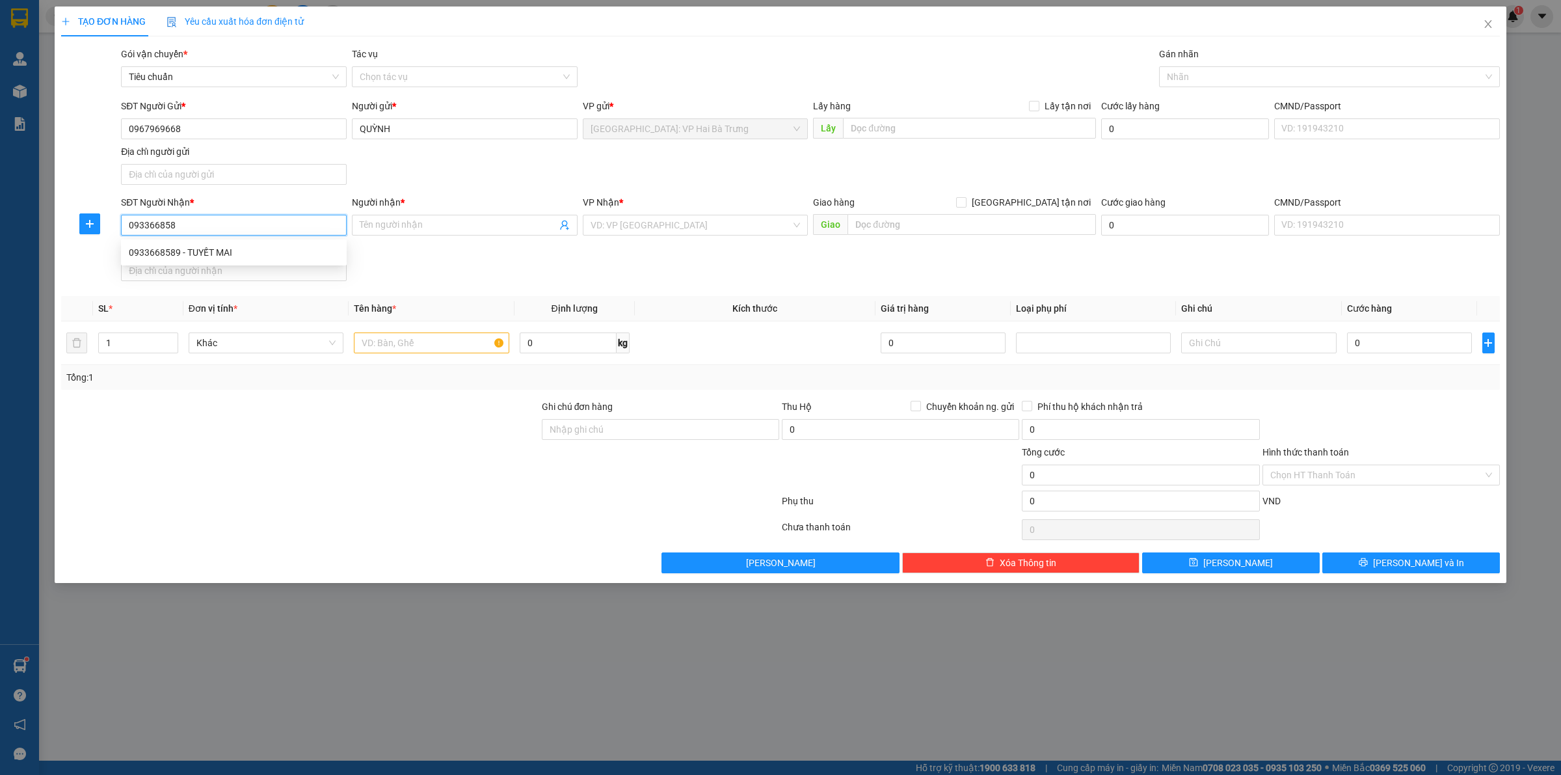
type input "0933668589"
click at [290, 244] on div "0933668589 - TUYẾT MAI" at bounding box center [234, 252] width 226 height 21
type input "TUYẾT MAI"
checkbox input "true"
type input "58V BẮC SƠN,PHƯỜNG 11,TP VŨNG TÀU"
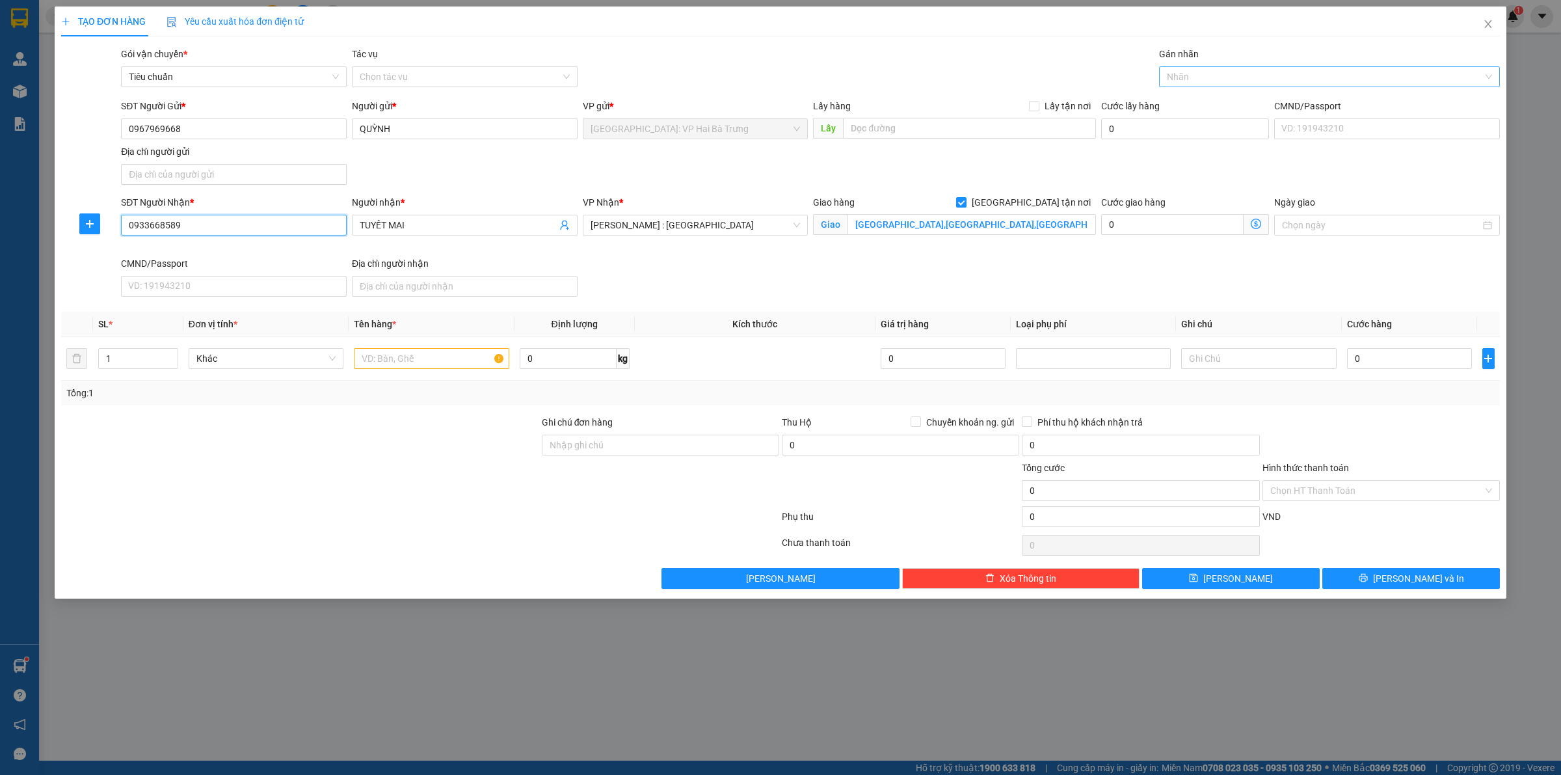
click at [1204, 70] on div at bounding box center [1322, 77] width 321 height 16
type input "0933668589"
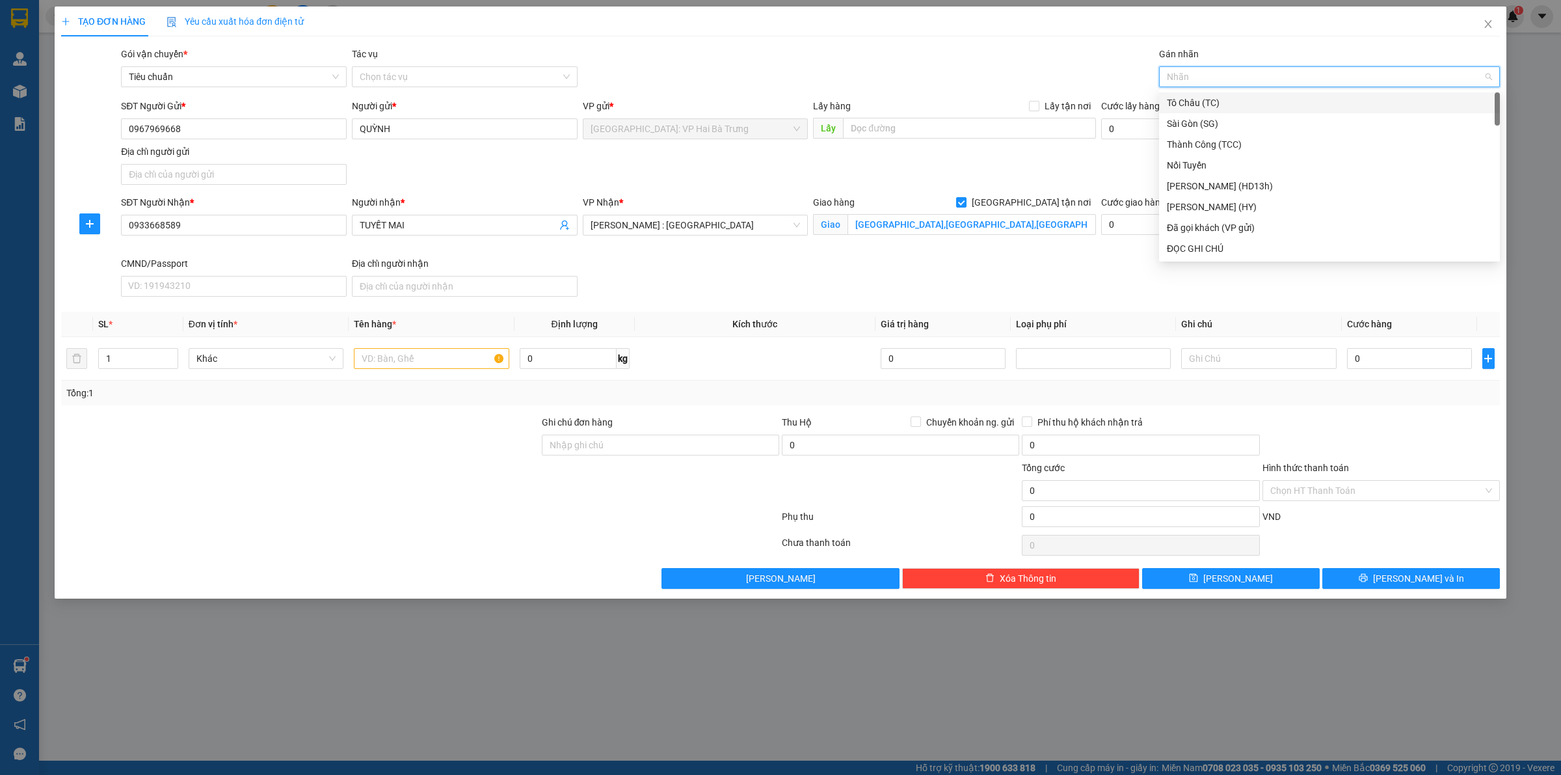
type input "G"
drag, startPoint x: 1233, startPoint y: 246, endPoint x: 1227, endPoint y: 241, distance: 6.9
click at [1233, 245] on div "[GEOGRAPHIC_DATA] tận nơi" at bounding box center [1329, 248] width 325 height 14
drag, startPoint x: 380, startPoint y: 358, endPoint x: 234, endPoint y: 356, distance: 146.3
click at [362, 356] on input "text" at bounding box center [431, 358] width 155 height 21
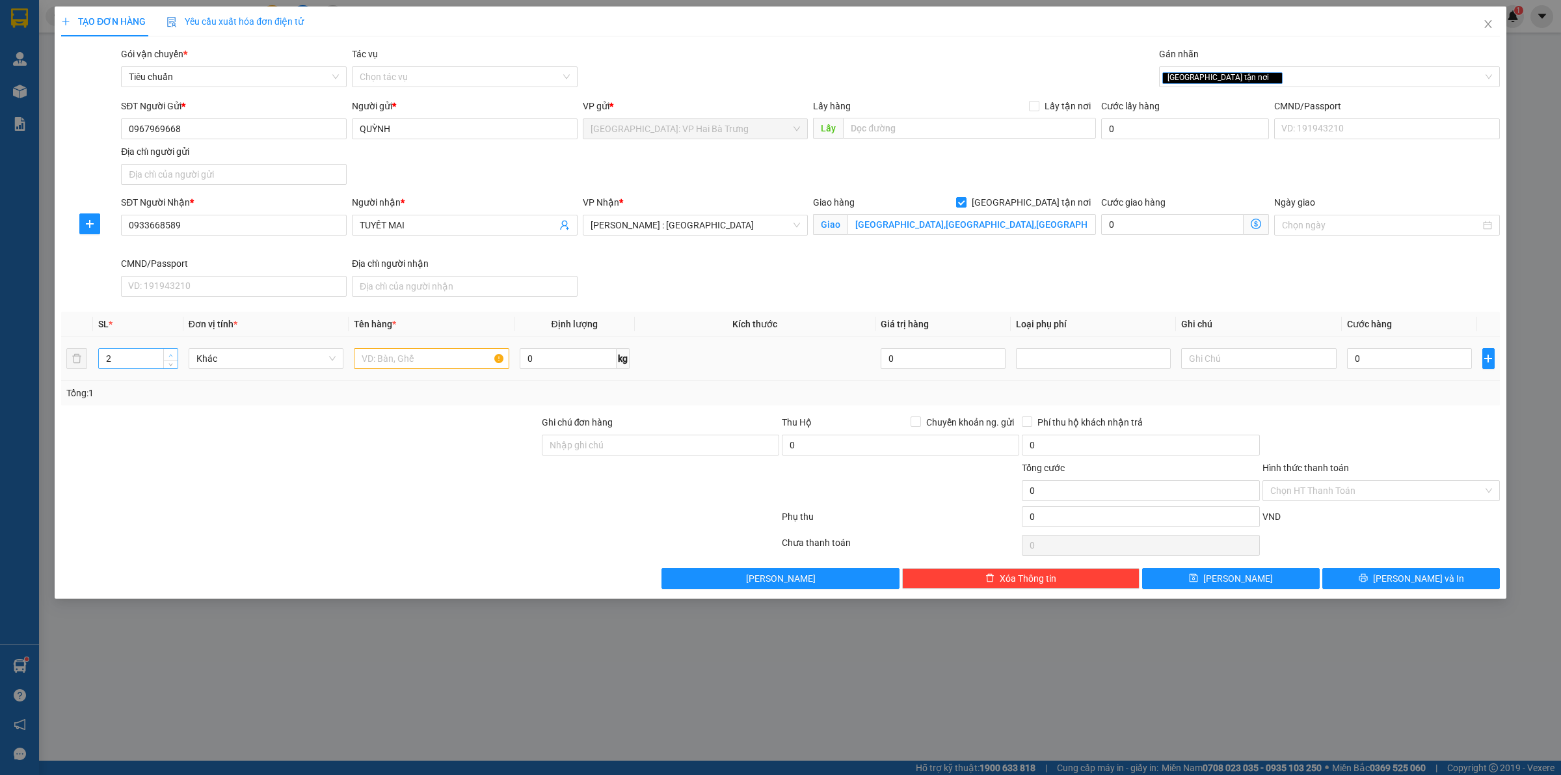
click at [174, 355] on span "Increase Value" at bounding box center [170, 355] width 14 height 12
type input "3"
click at [174, 355] on span "Increase Value" at bounding box center [170, 355] width 14 height 12
click at [415, 356] on input "text" at bounding box center [431, 358] width 155 height 21
type input "2 kiện giấy + 1 thùng xốp"
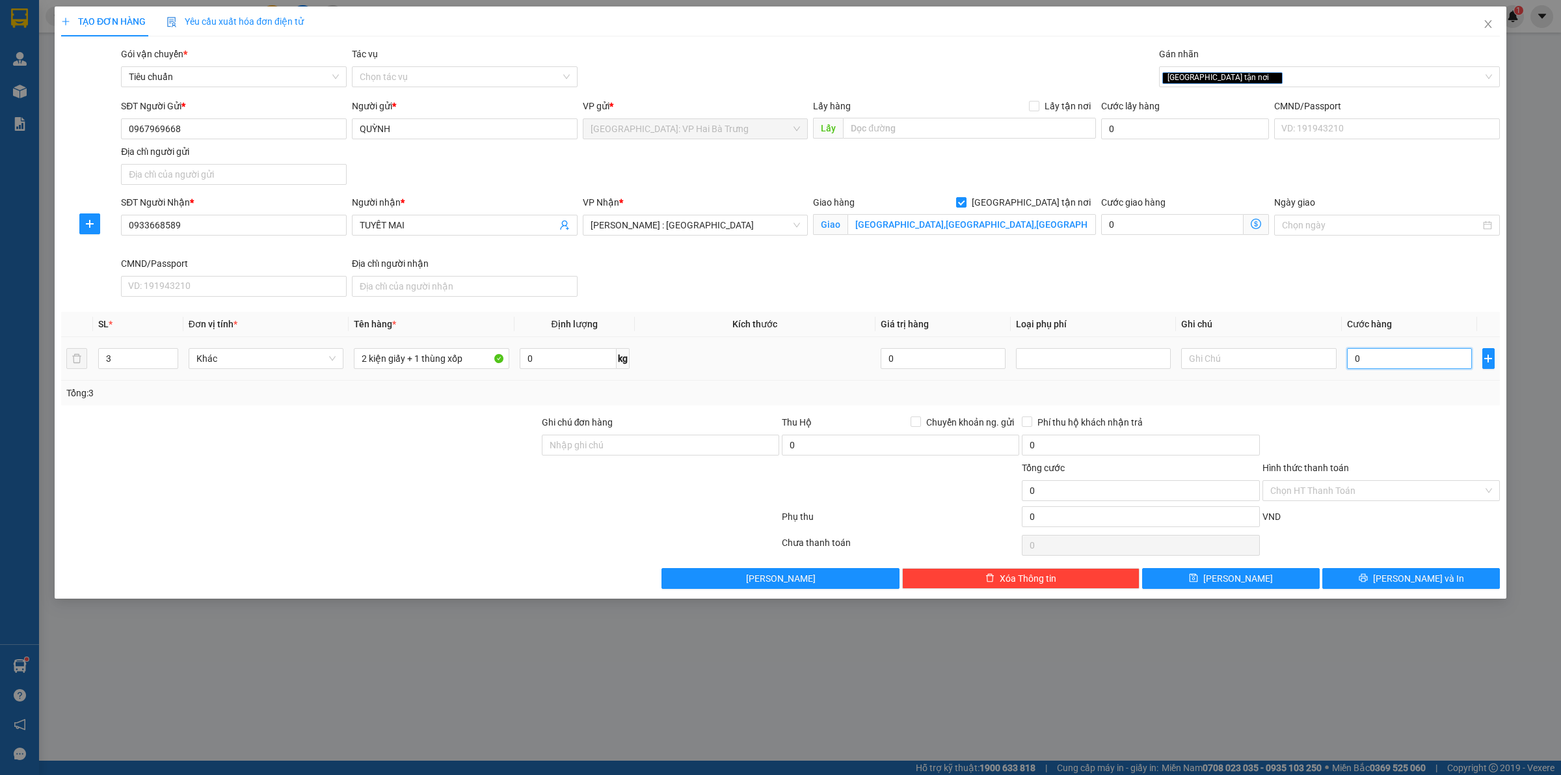
click at [1374, 364] on input "0" at bounding box center [1409, 358] width 125 height 21
type input "2"
type input "22"
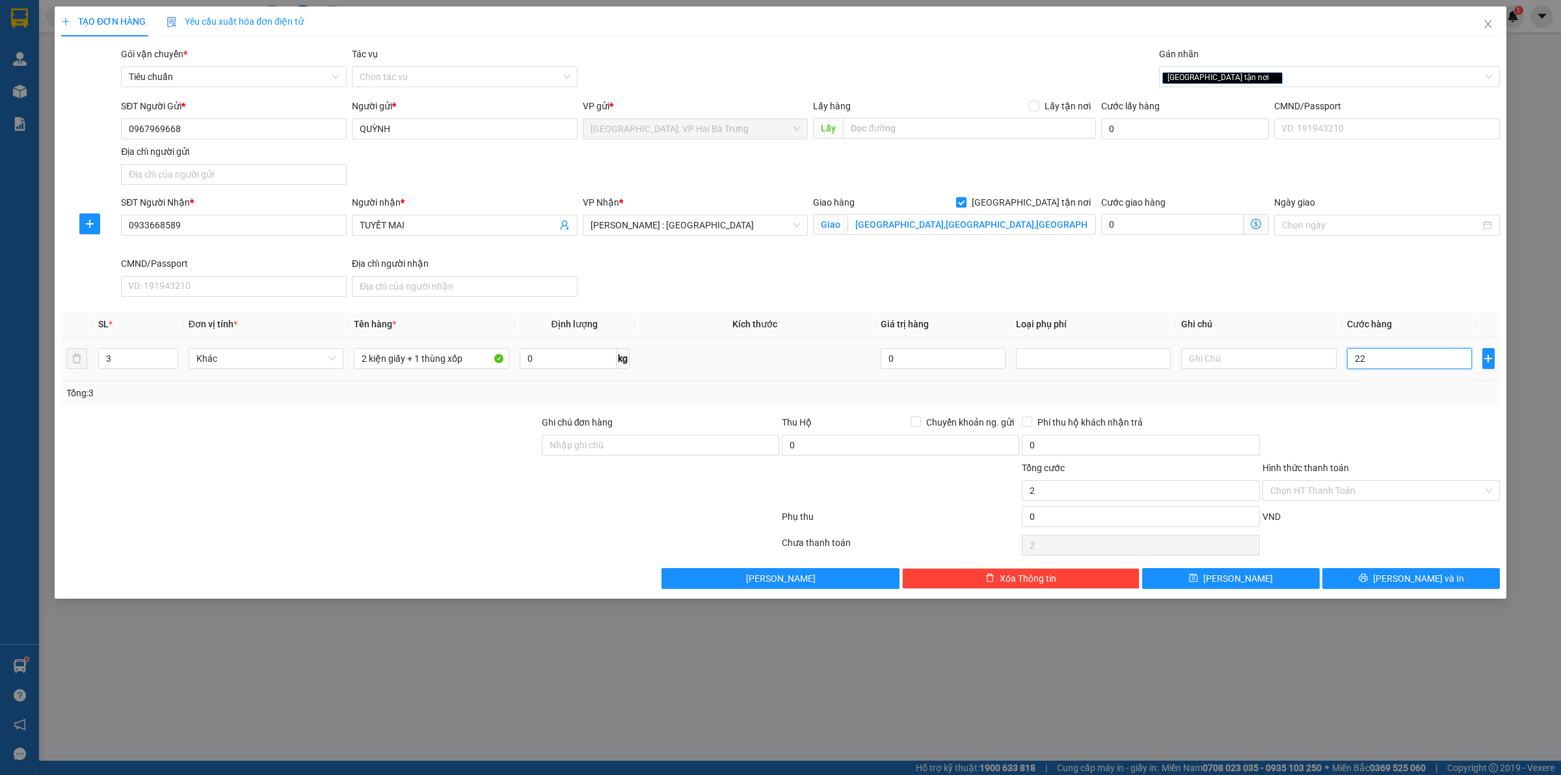
type input "22"
type input "225"
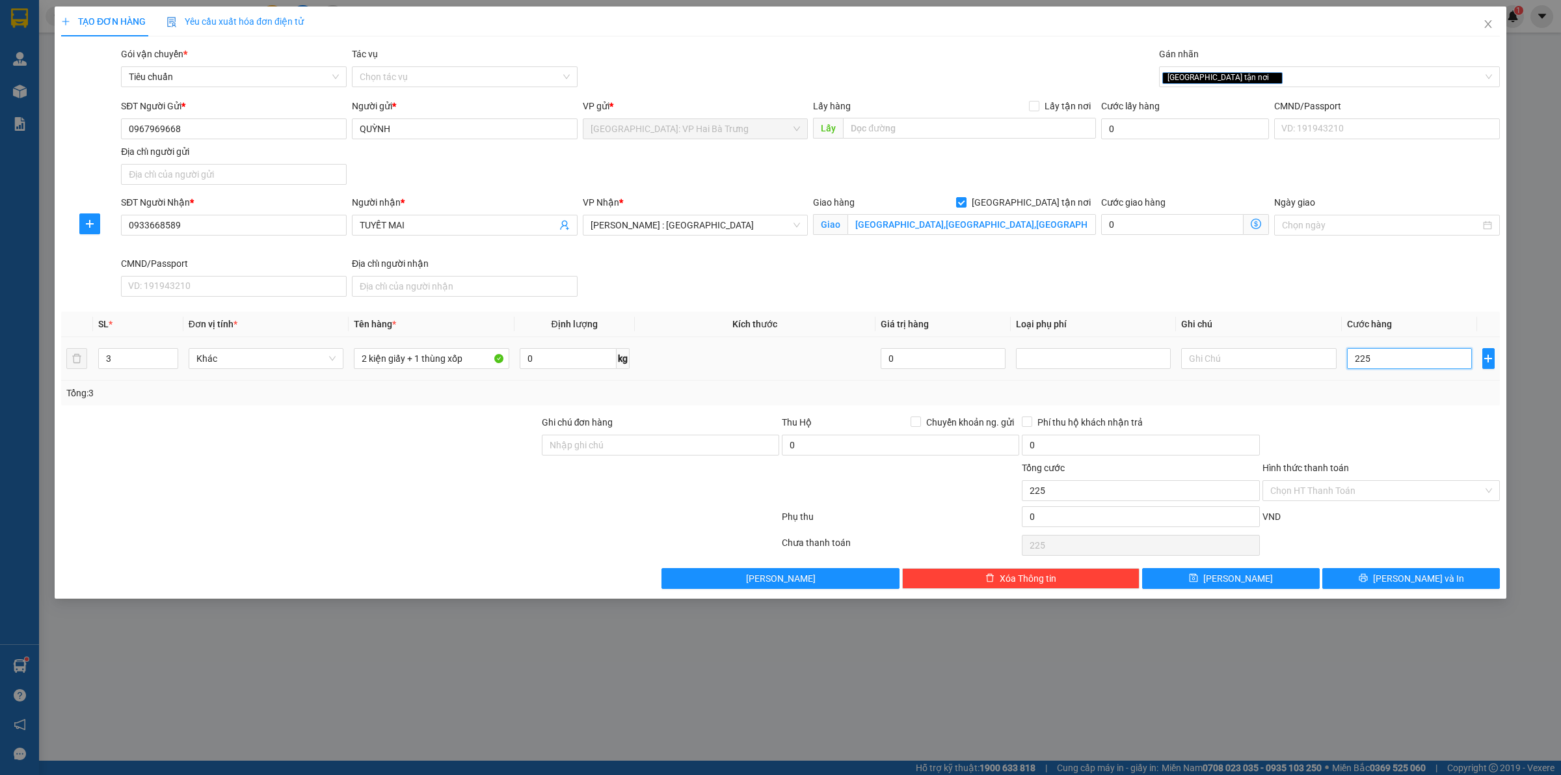
type input "2.250"
type input "22.500"
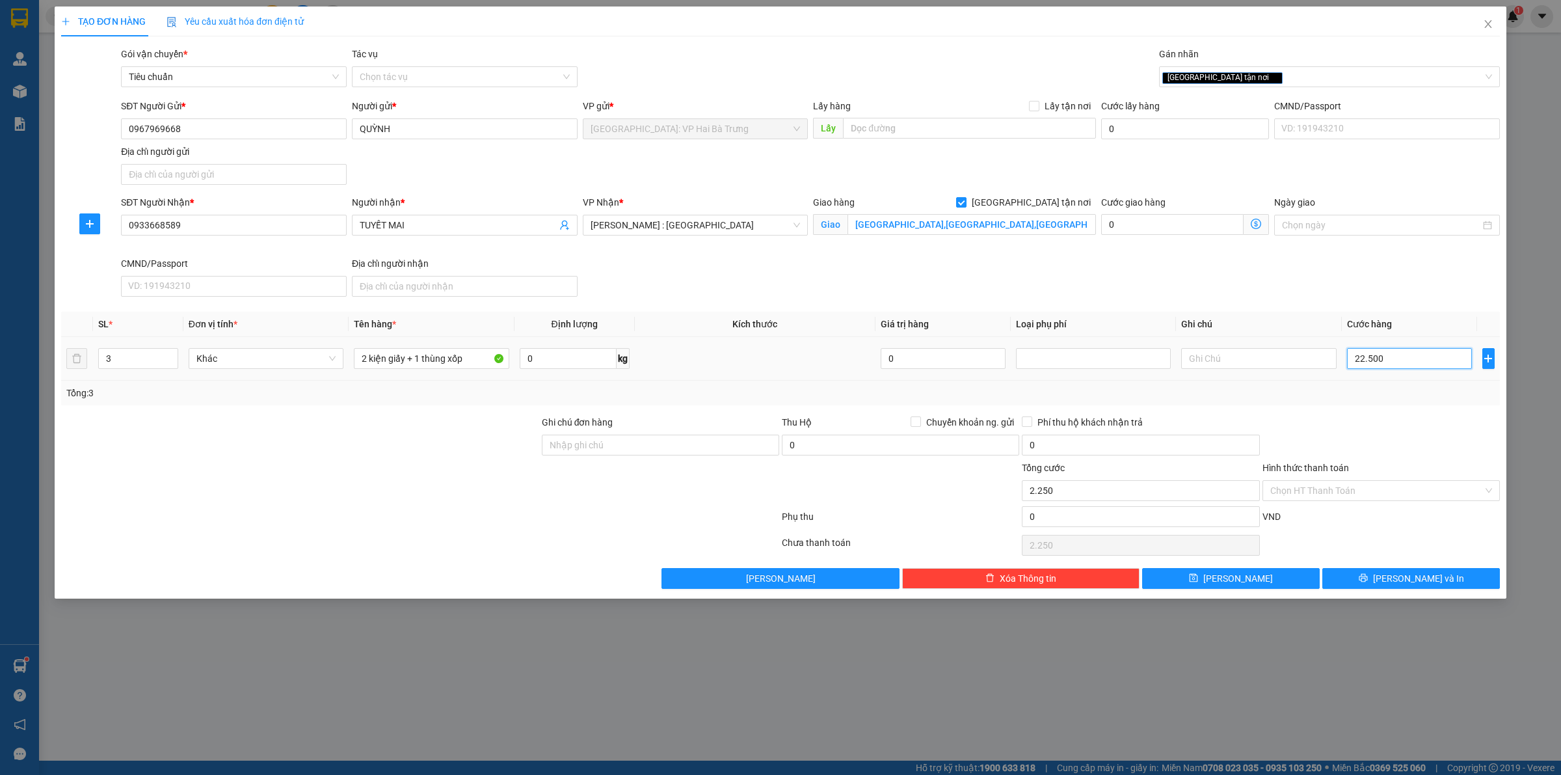
type input "22.500"
type input "225.000"
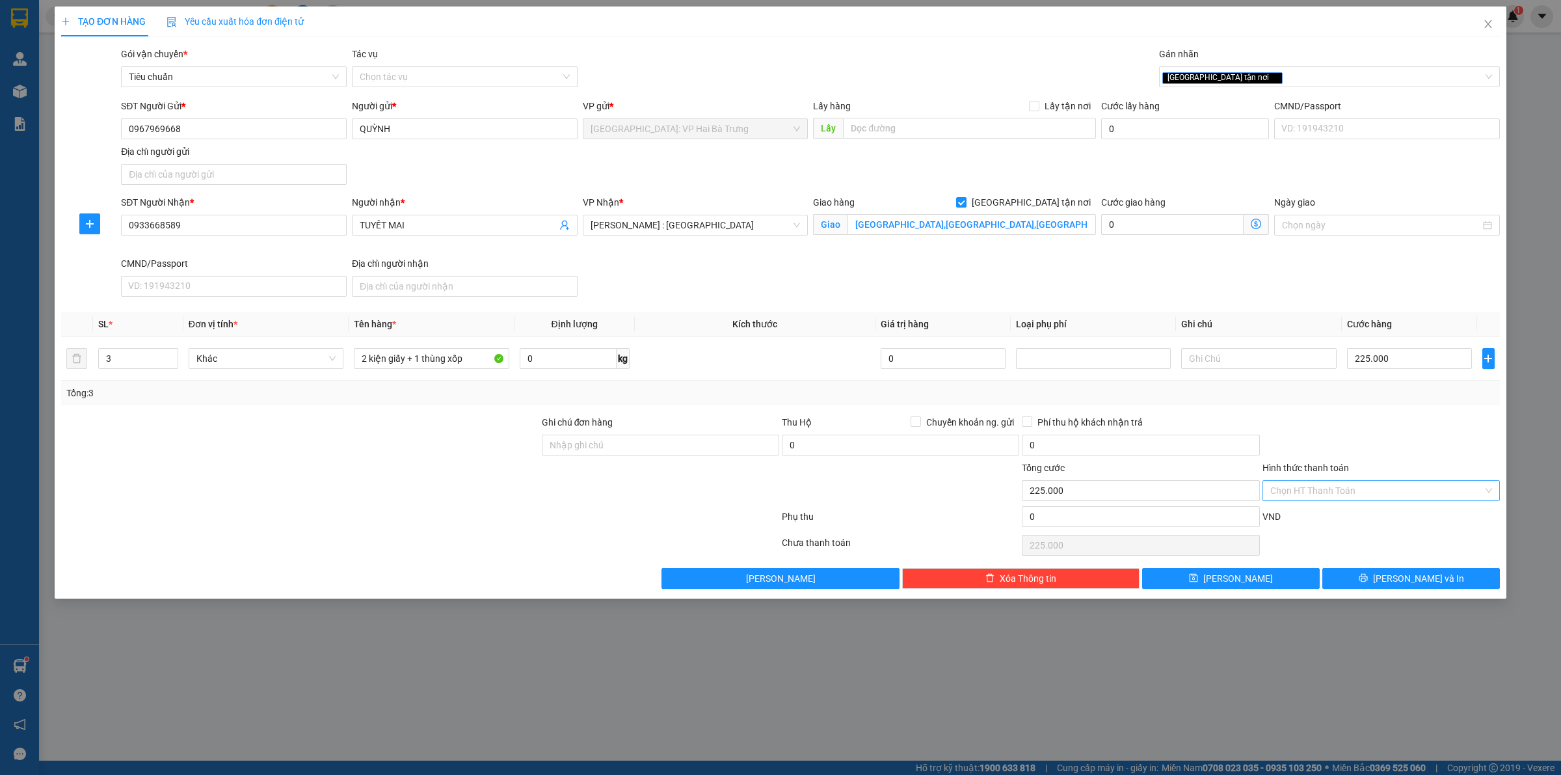
click at [1361, 500] on input "Hình thức thanh toán" at bounding box center [1376, 491] width 213 height 20
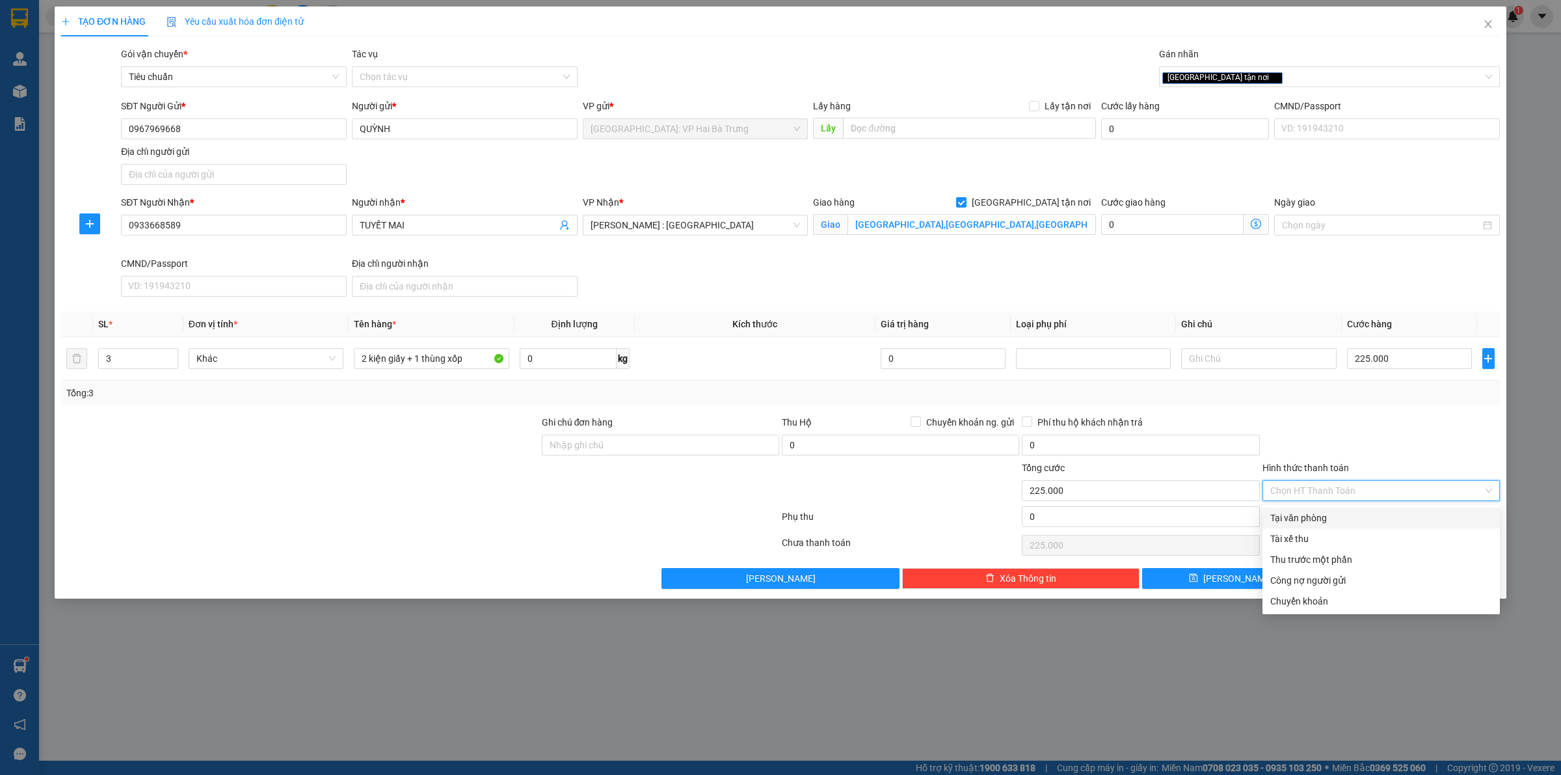
click at [1347, 522] on div "Tại văn phòng" at bounding box center [1381, 518] width 222 height 14
type input "0"
click at [1405, 521] on div "Tại văn phòng" at bounding box center [1381, 518] width 222 height 14
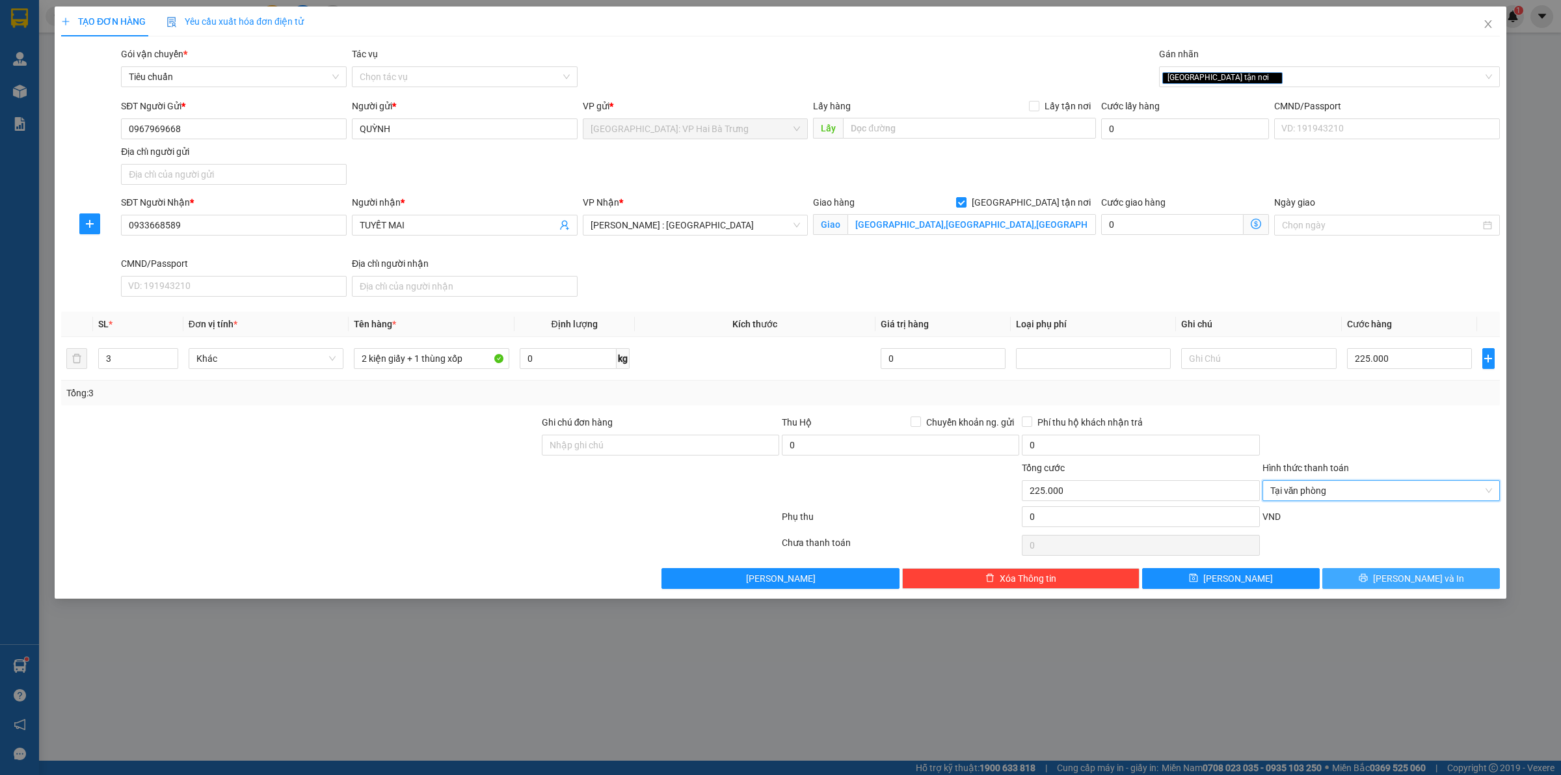
click at [1417, 580] on span "[PERSON_NAME] và In" at bounding box center [1418, 578] width 91 height 14
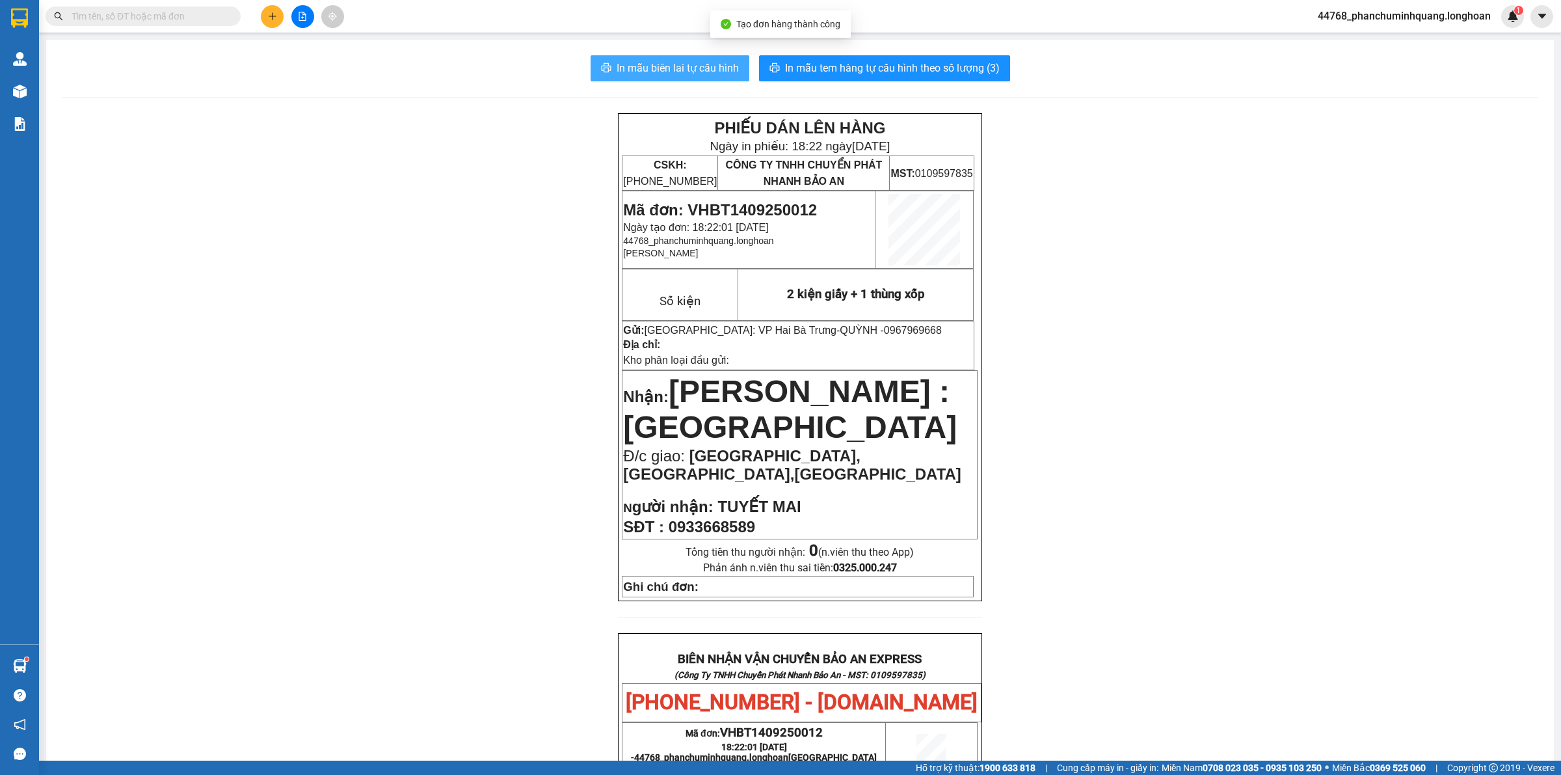
click at [703, 59] on button "In mẫu biên lai tự cấu hình" at bounding box center [670, 68] width 159 height 26
click at [885, 75] on span "In mẫu tem hàng tự cấu hình theo số lượng (3)" at bounding box center [892, 68] width 215 height 16
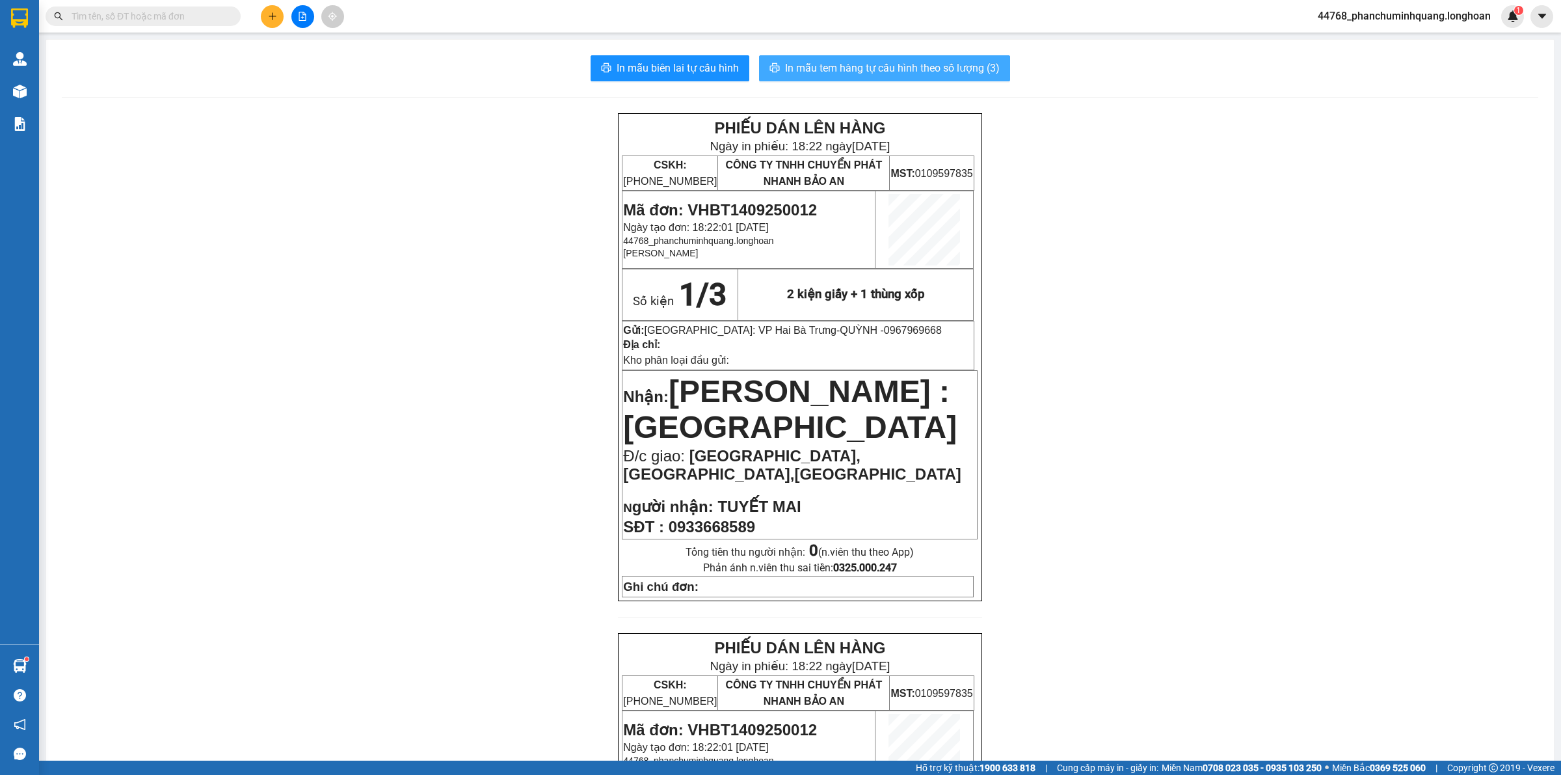
click at [900, 72] on span "In mẫu tem hàng tự cấu hình theo số lượng (3)" at bounding box center [892, 68] width 215 height 16
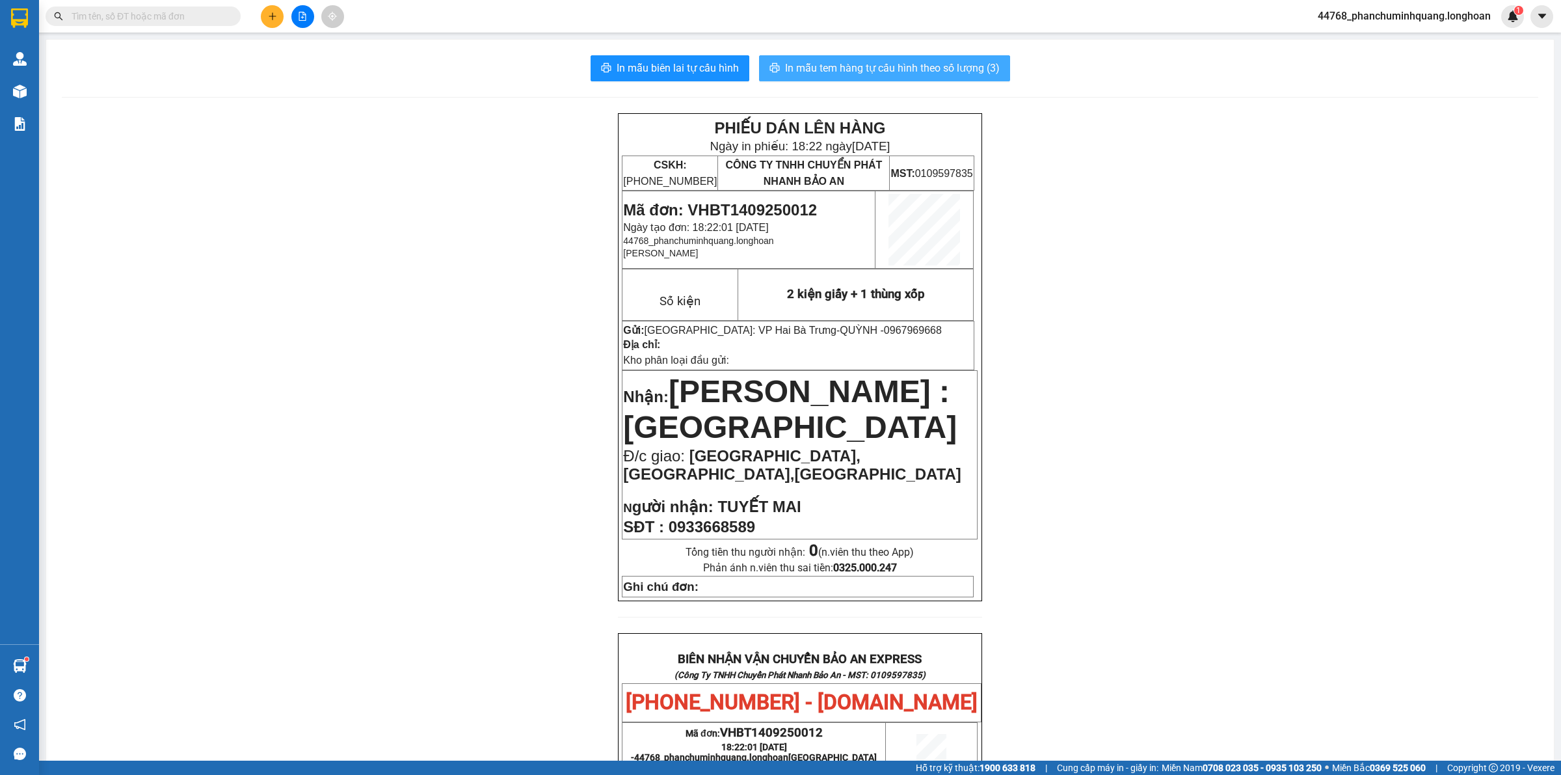
click at [902, 68] on span "In mẫu tem hàng tự cấu hình theo số lượng (3)" at bounding box center [892, 68] width 215 height 16
